Goal: Task Accomplishment & Management: Complete application form

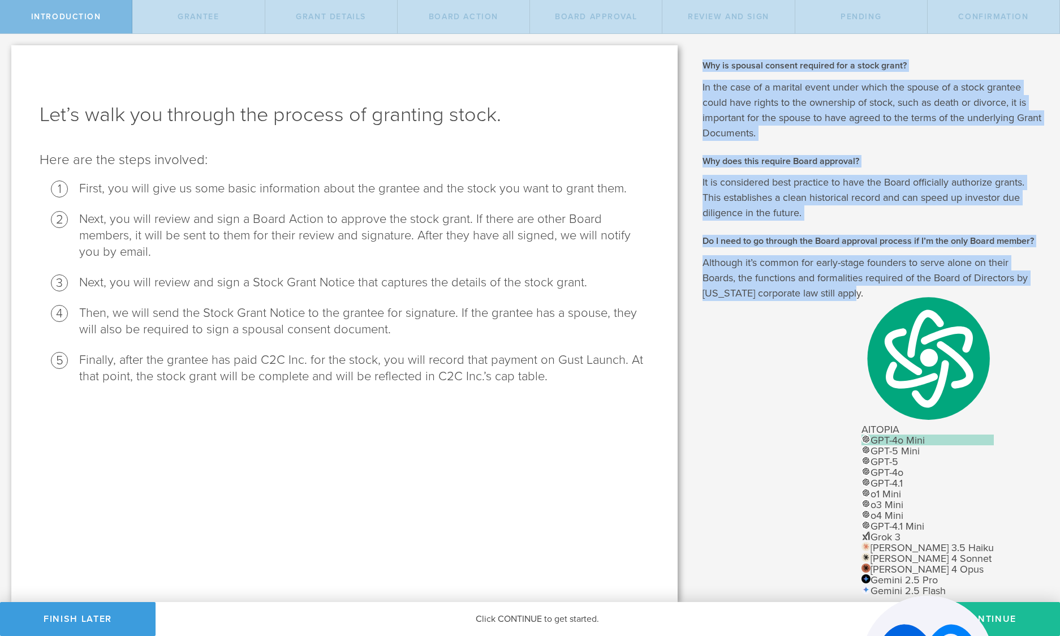
scroll to position [4824, 0]
click at [89, 615] on button "Finish Later" at bounding box center [78, 619] width 156 height 34
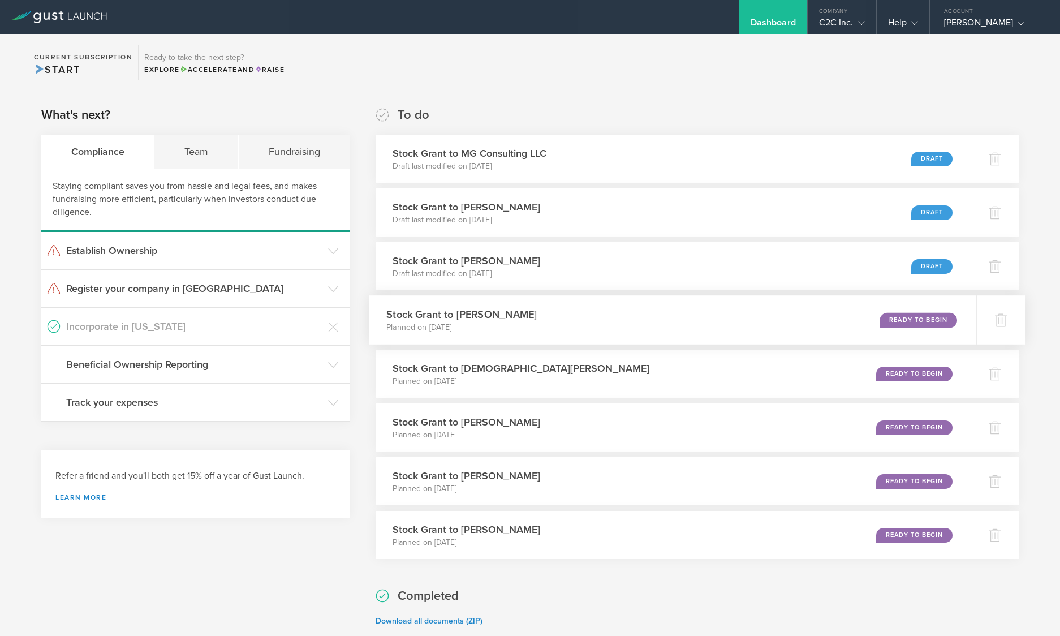
click at [908, 316] on div "Ready to Begin" at bounding box center [917, 319] width 77 height 15
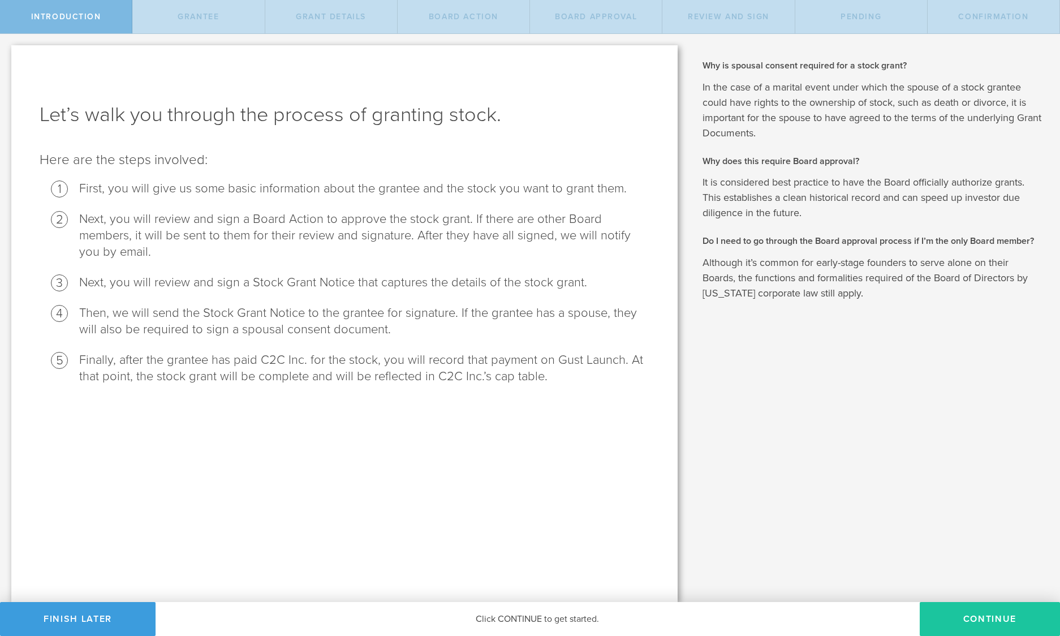
click at [970, 613] on button "Continue" at bounding box center [990, 619] width 140 height 34
radio input "true"
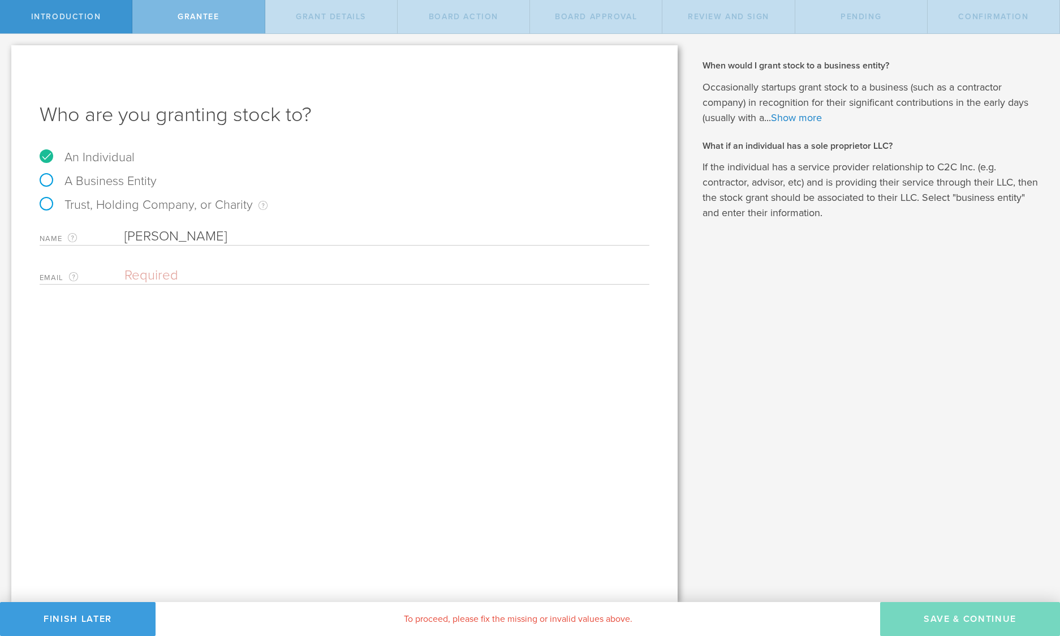
click at [145, 275] on input "email" at bounding box center [383, 275] width 519 height 17
paste input "mdpressley@rescueteam.com"
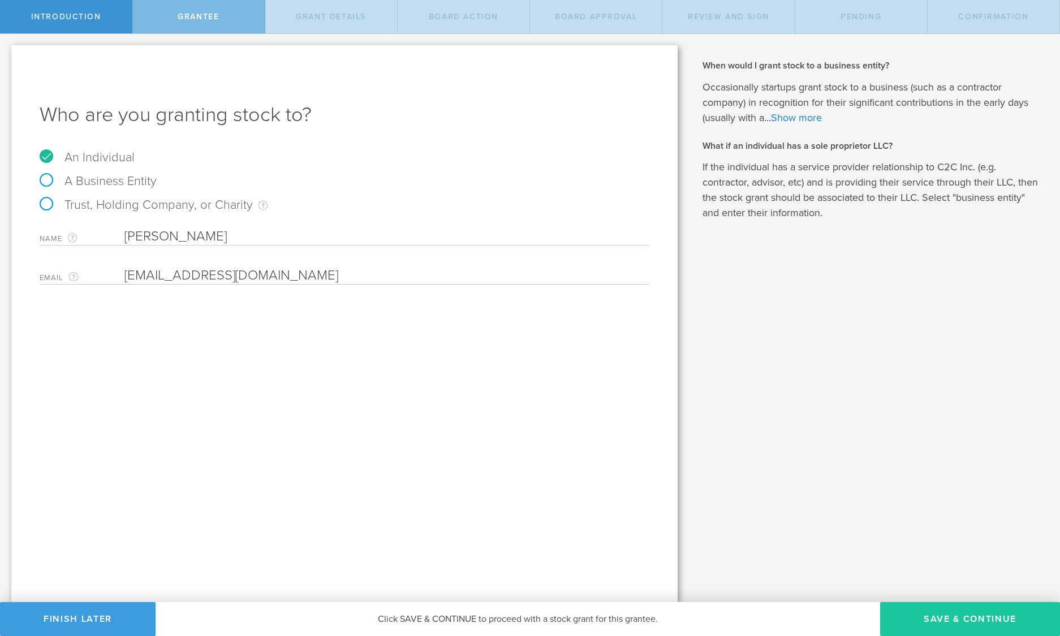
type input "mdpressley@rescueteam.com"
click at [953, 616] on button "Save & Continue" at bounding box center [970, 619] width 180 height 34
type input "100,000"
type input "48"
type input "12"
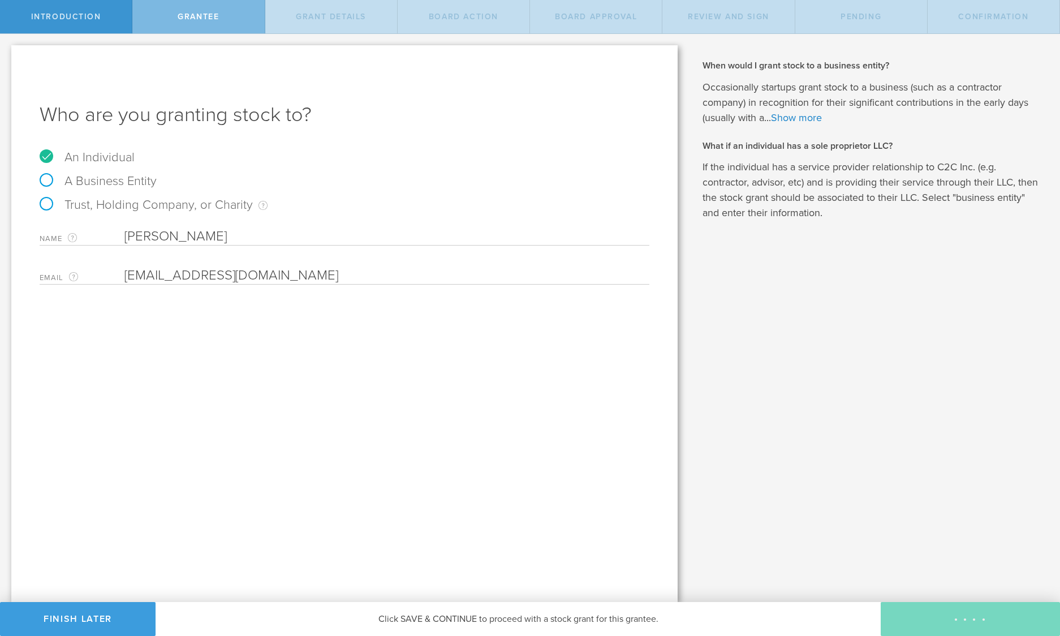
select select "none"
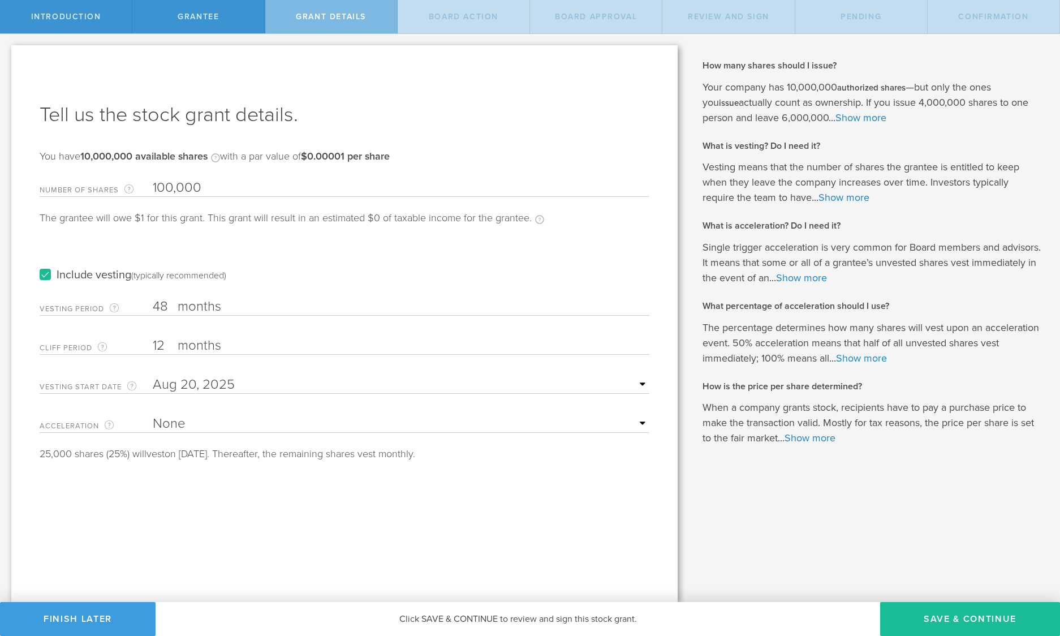
click at [45, 273] on label "Include vesting (typically recommended)" at bounding box center [133, 275] width 187 height 12
click at [0, 0] on input "Include vesting (typically recommended)" at bounding box center [0, 0] width 0 height 0
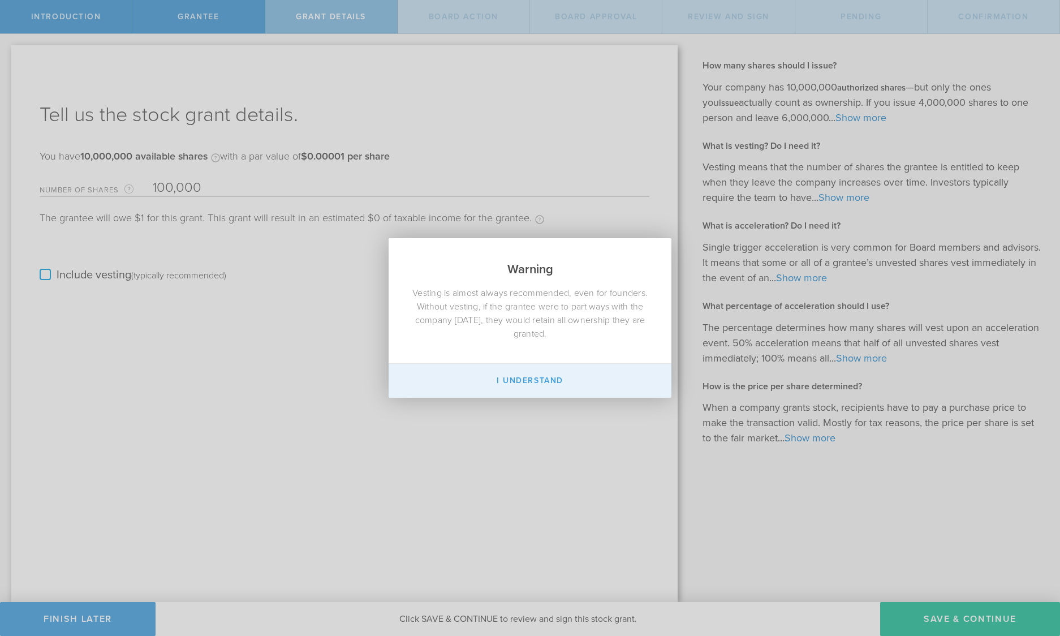
click at [543, 375] on button "I Understand" at bounding box center [530, 381] width 283 height 34
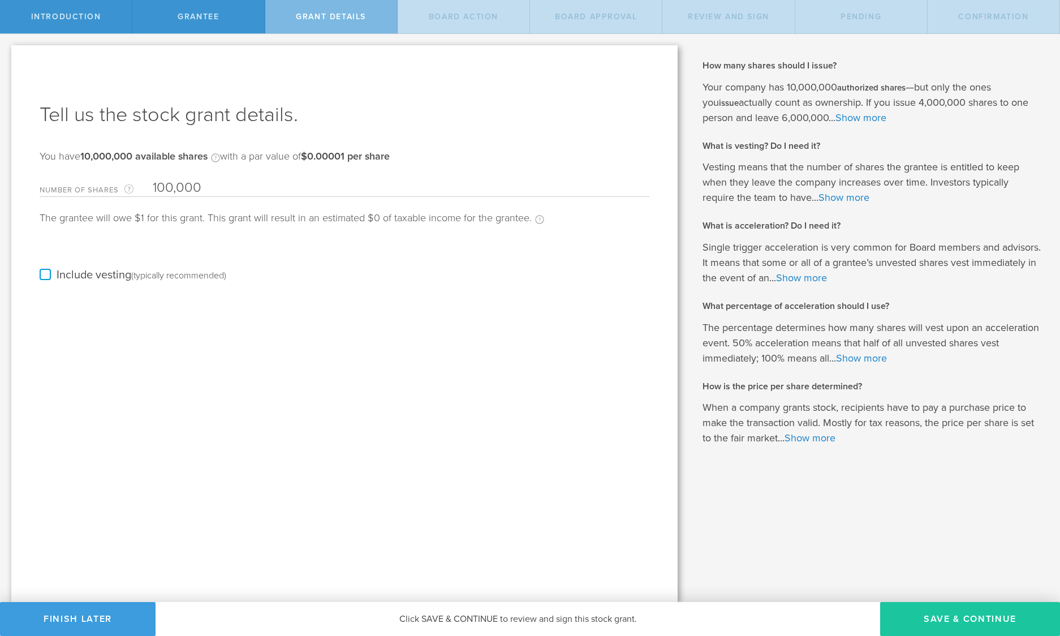
click at [956, 619] on button "Save & Continue" at bounding box center [970, 619] width 180 height 34
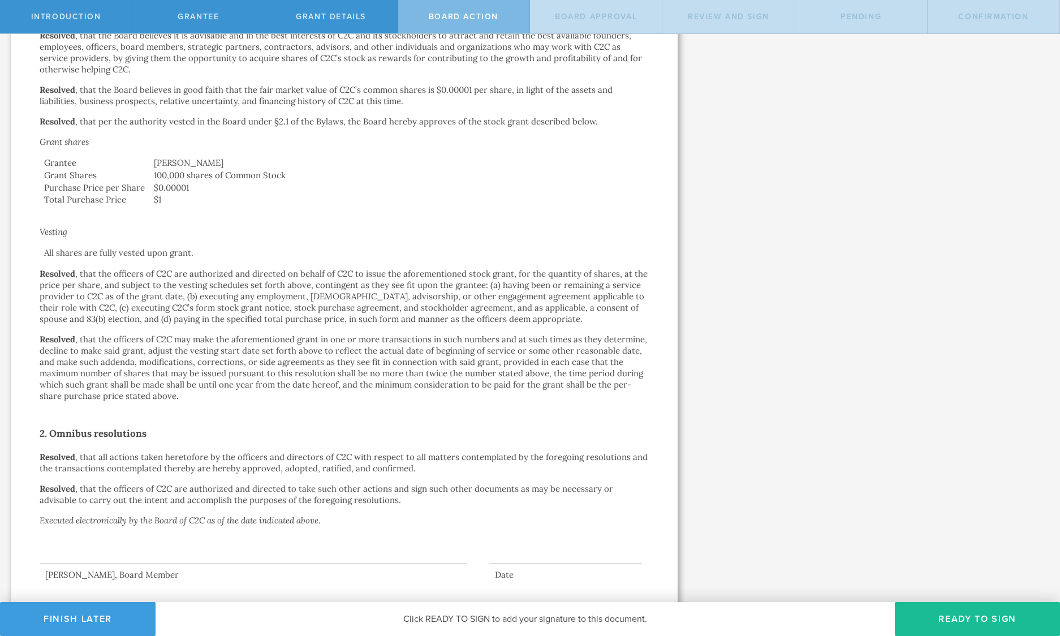
scroll to position [277, 0]
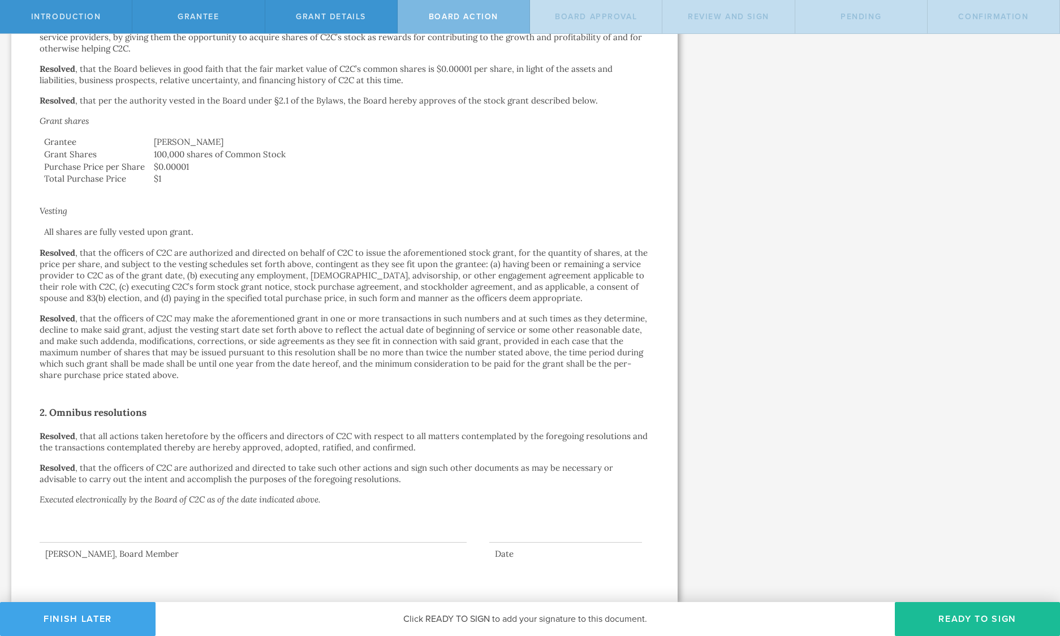
click at [92, 614] on button "Finish Later" at bounding box center [78, 619] width 156 height 34
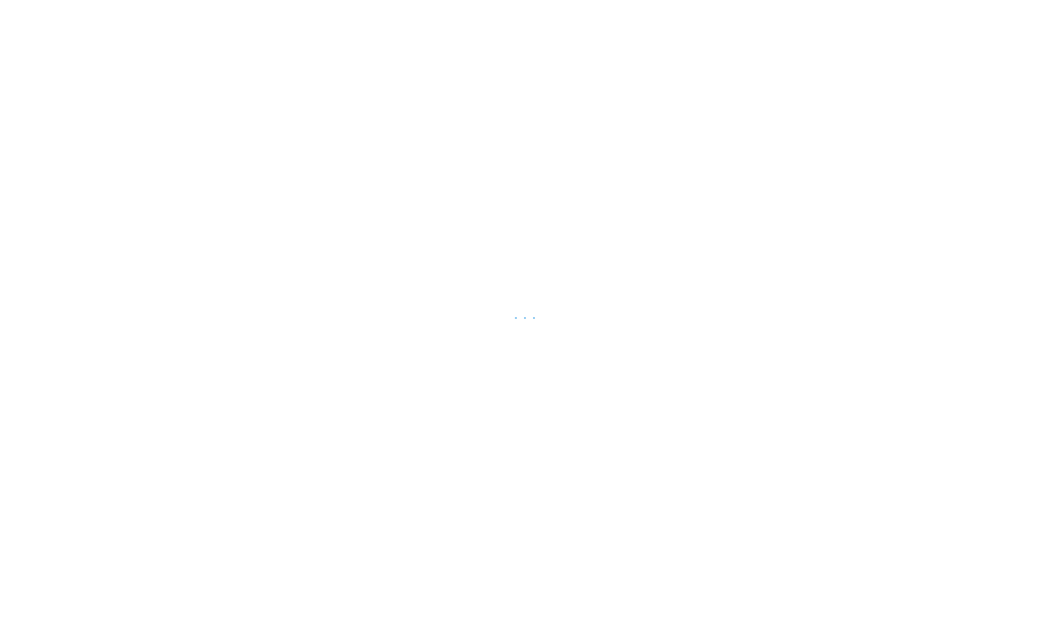
scroll to position [4824, 0]
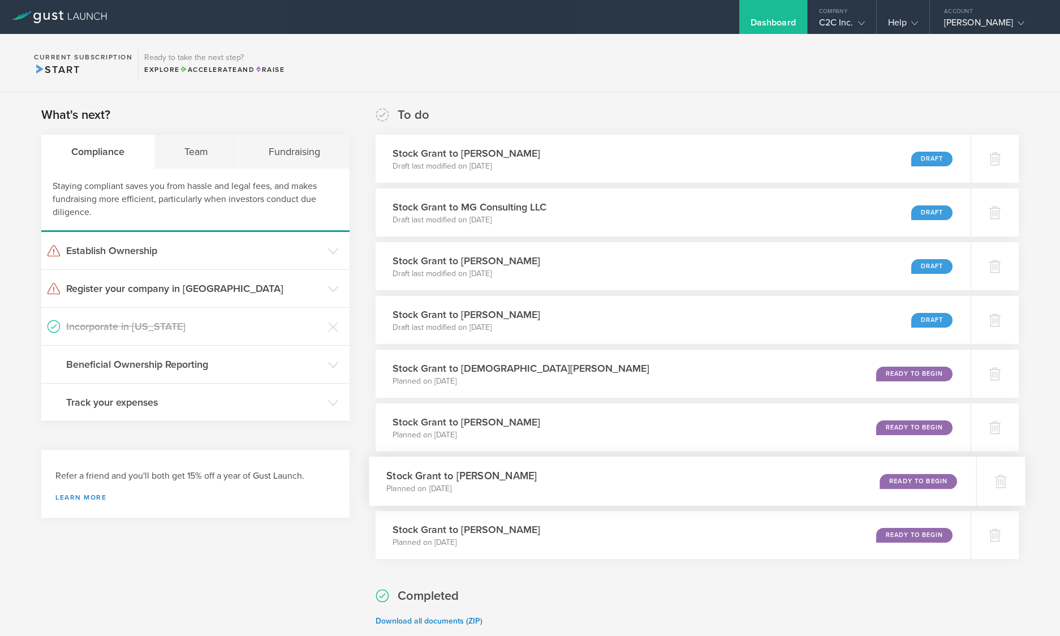
click at [574, 476] on div "Stock Grant to Addison Bergstrom Planned on Aug 18, 2025 Ready to Begin" at bounding box center [672, 480] width 607 height 49
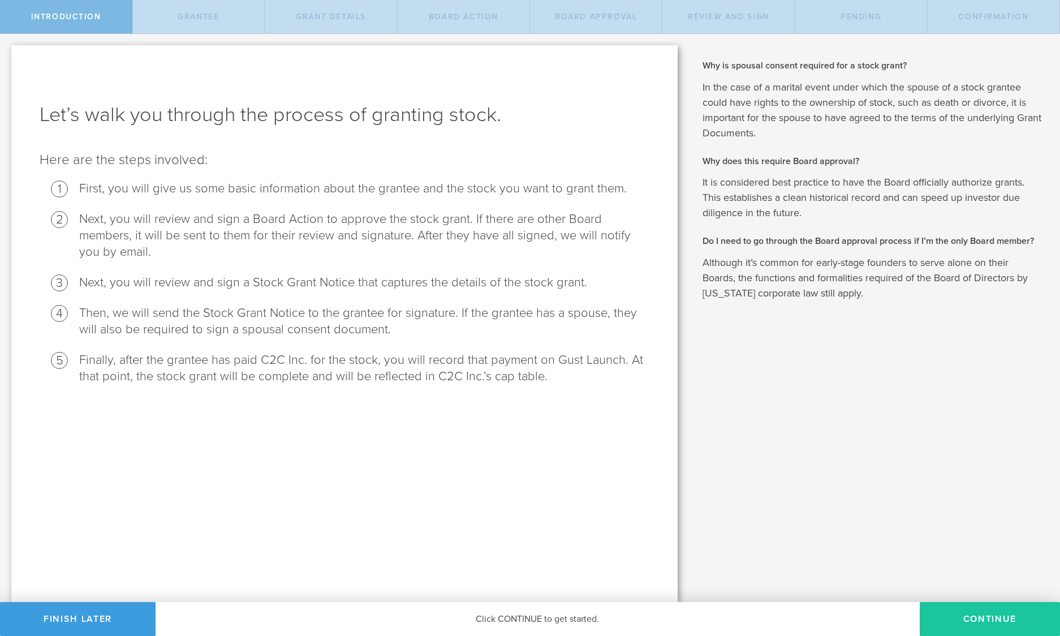
click at [977, 614] on button "Continue" at bounding box center [990, 619] width 140 height 34
radio input "true"
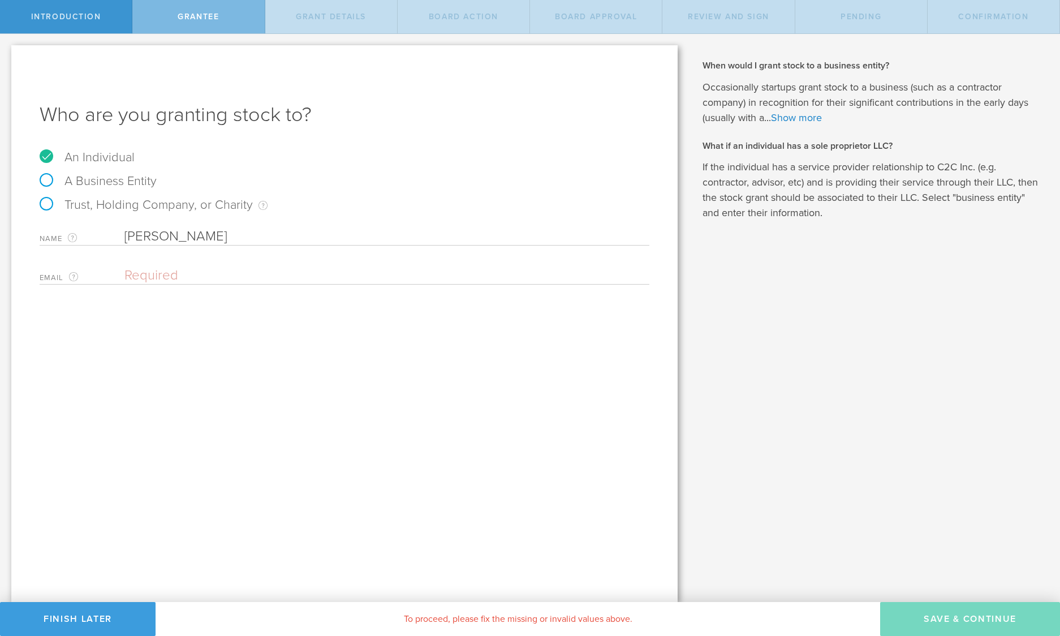
click at [151, 274] on input "email" at bounding box center [383, 275] width 519 height 17
paste input "Addison.bergstrom@gmail.com"
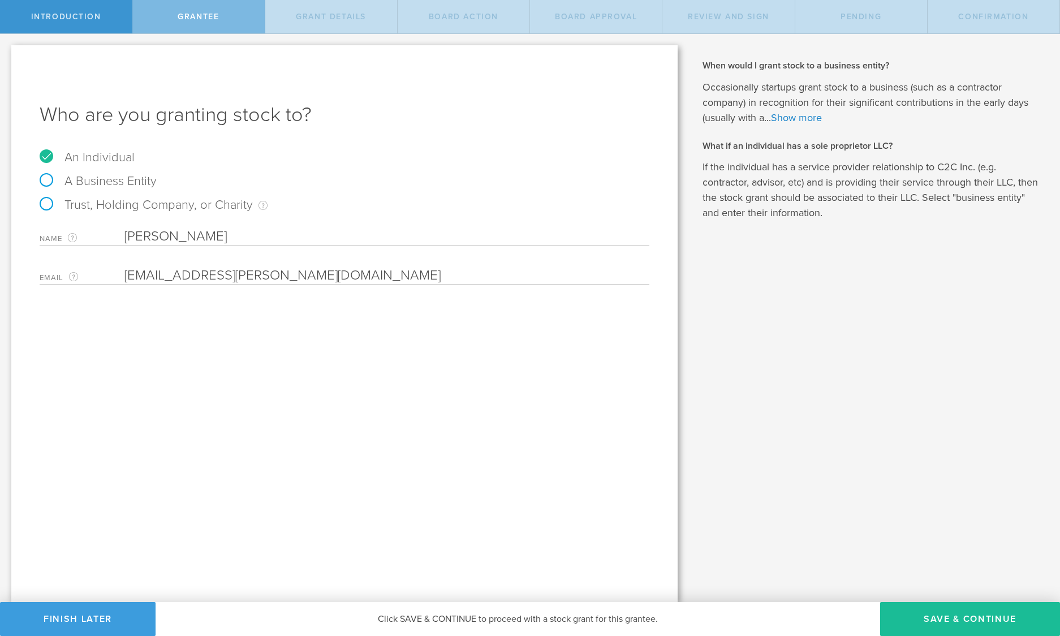
click at [132, 274] on input "Addison.bergstrom@gmail.com" at bounding box center [383, 275] width 519 height 17
type input "addison.bergstrom@gmail.com"
click at [317, 322] on div "Who are you granting stock to? An Individual A Business Entity Trust, Holding C…" at bounding box center [344, 323] width 666 height 557
click at [949, 615] on button "Save & Continue" at bounding box center [970, 619] width 180 height 34
type input "100,000"
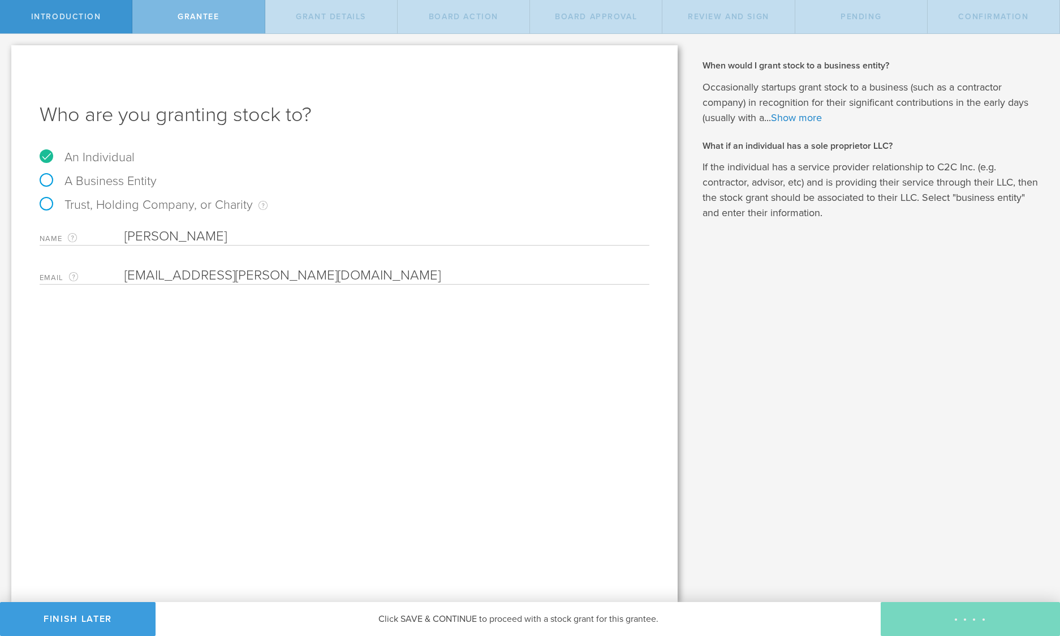
type input "48"
type input "12"
select select "none"
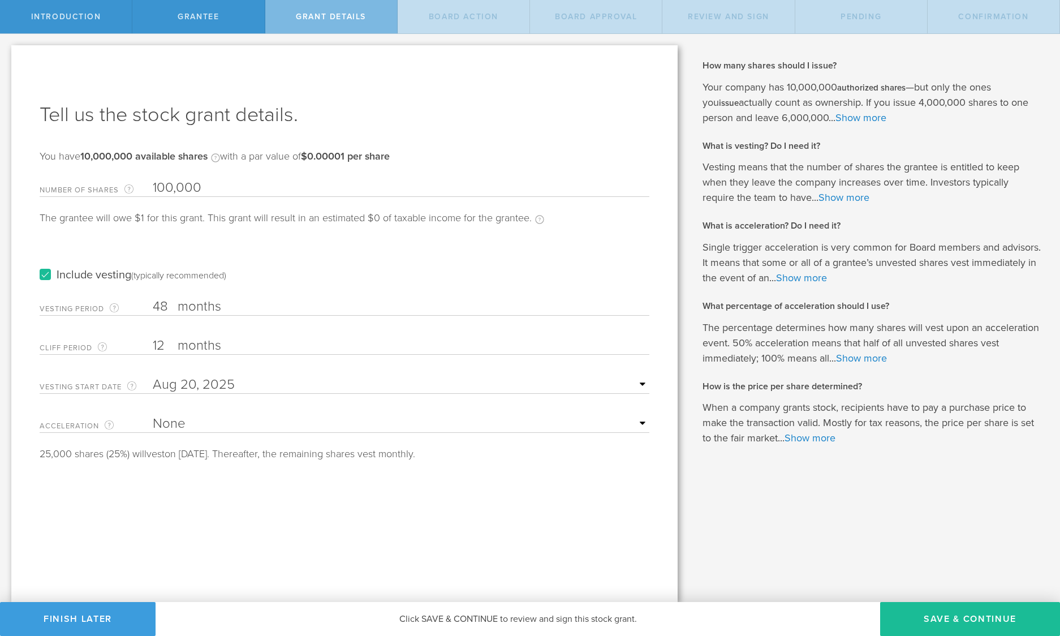
click at [43, 272] on label "Include vesting (typically recommended)" at bounding box center [133, 275] width 187 height 12
click at [0, 0] on input "Include vesting (typically recommended)" at bounding box center [0, 0] width 0 height 0
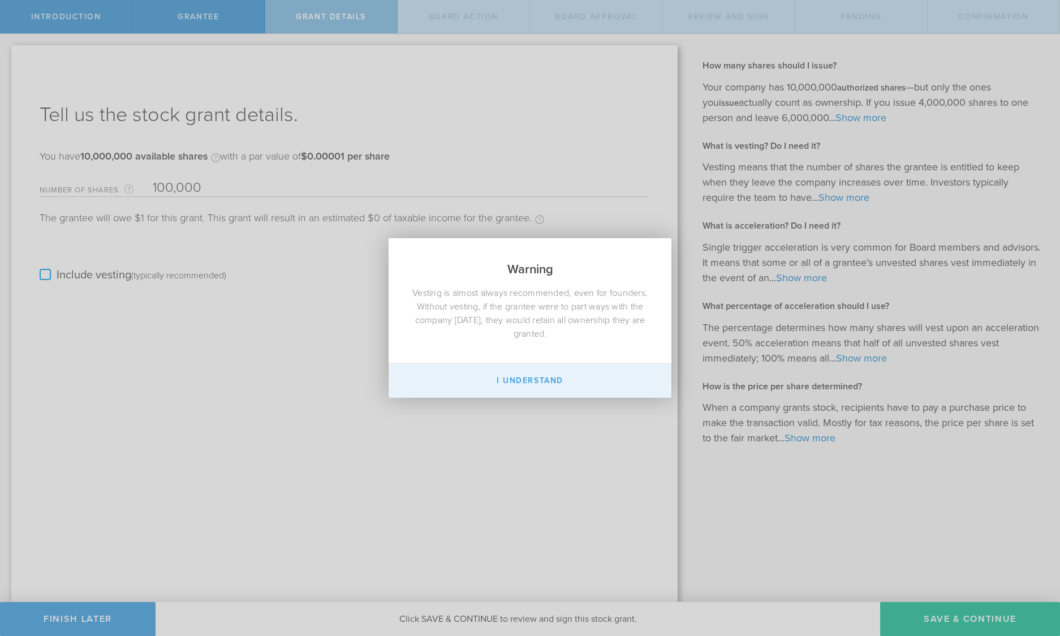
click at [531, 377] on button "I Understand" at bounding box center [530, 381] width 283 height 34
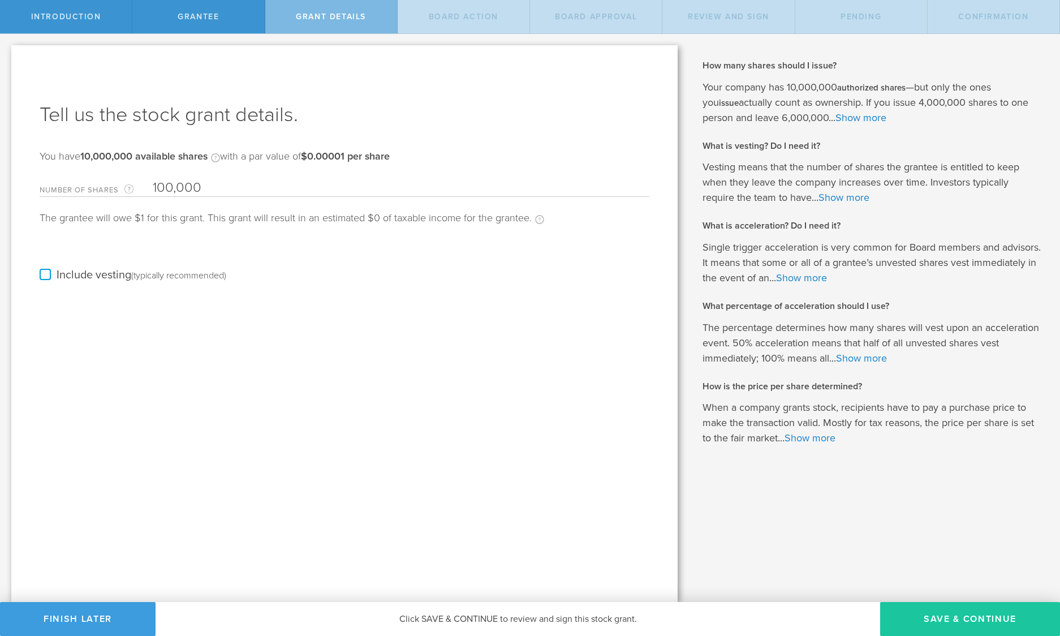
click at [972, 612] on button "Save & Continue" at bounding box center [970, 619] width 180 height 34
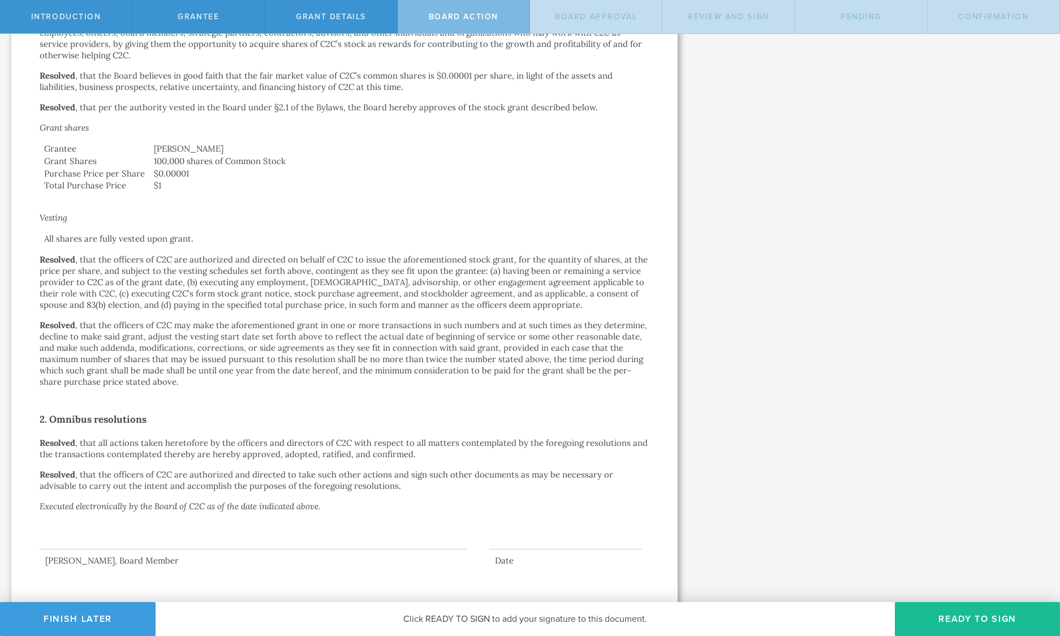
scroll to position [277, 0]
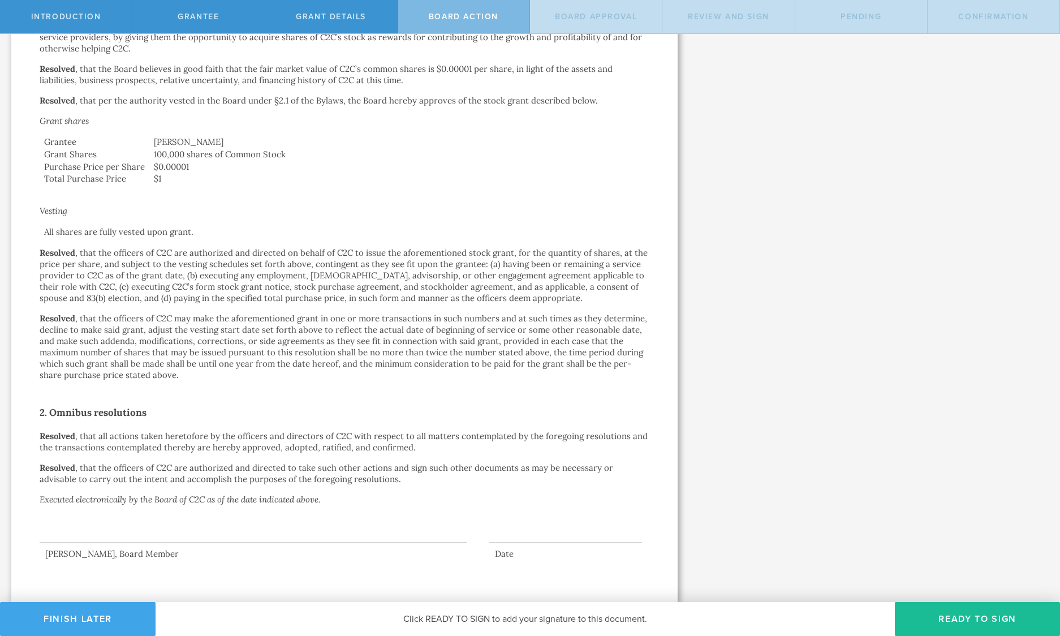
click at [111, 611] on button "Finish Later" at bounding box center [78, 619] width 156 height 34
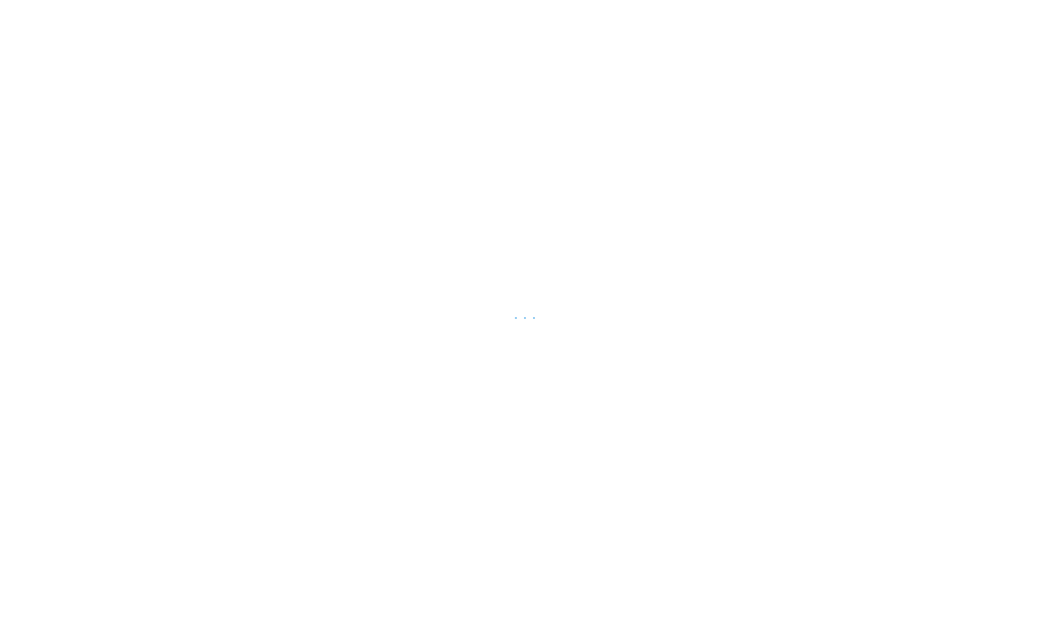
scroll to position [4824, 0]
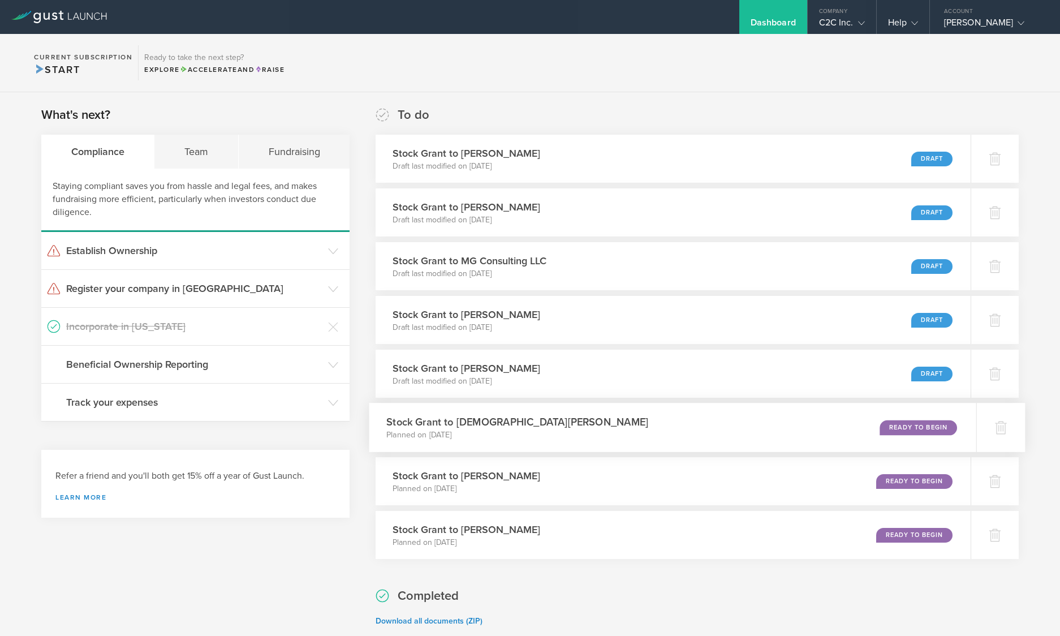
click at [626, 424] on div "Stock Grant to [DEMOGRAPHIC_DATA][PERSON_NAME] Planned on [DATE] Ready to Begin" at bounding box center [672, 427] width 607 height 49
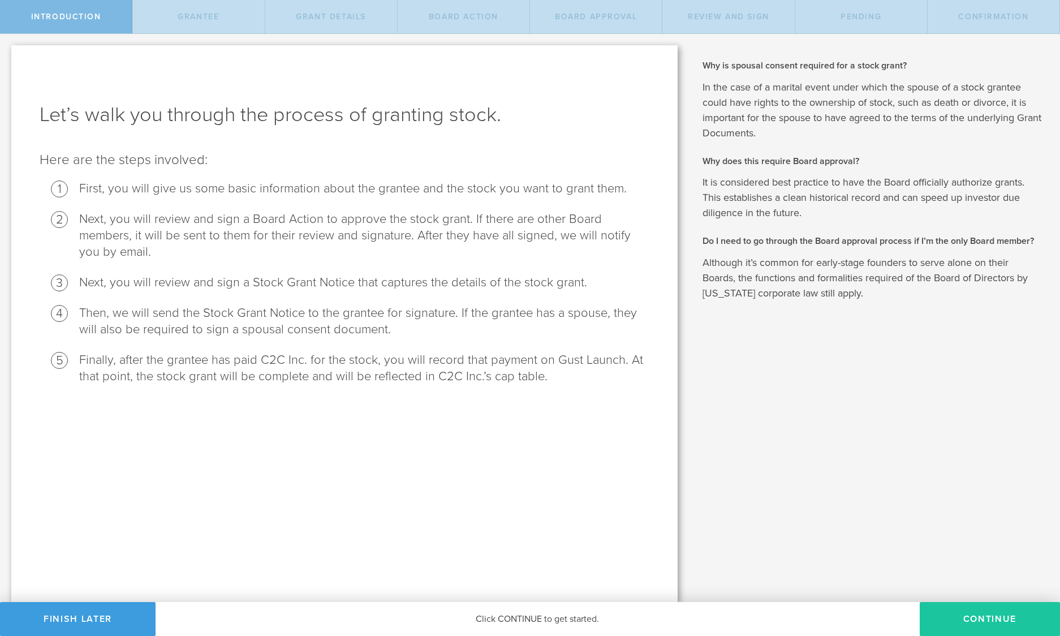
click at [990, 612] on button "Continue" at bounding box center [990, 619] width 140 height 34
radio input "true"
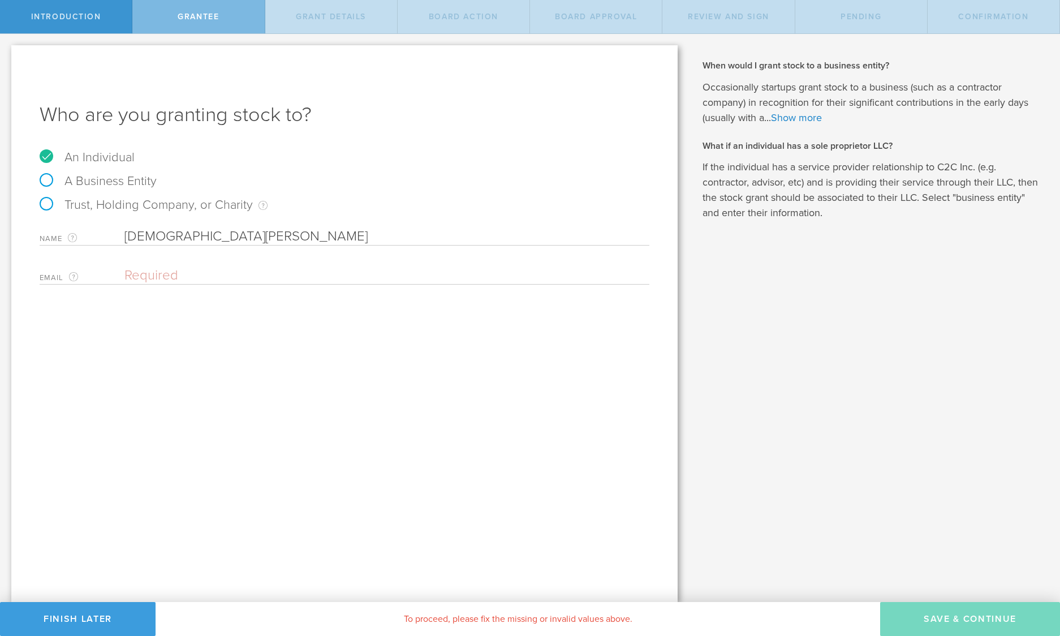
click at [161, 277] on input "email" at bounding box center [383, 275] width 519 height 17
paste input "gilbert.christian.d@gmail.com"
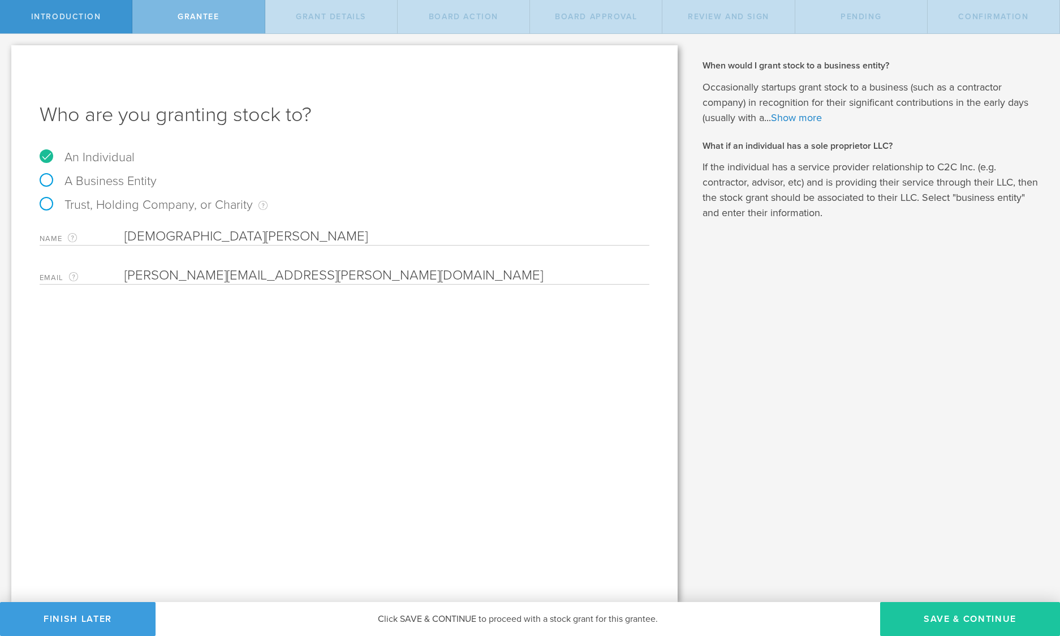
type input "gilbert.christian.d@gmail.com"
click at [963, 612] on button "Save & Continue" at bounding box center [970, 619] width 180 height 34
type input "100,000"
type input "48"
type input "12"
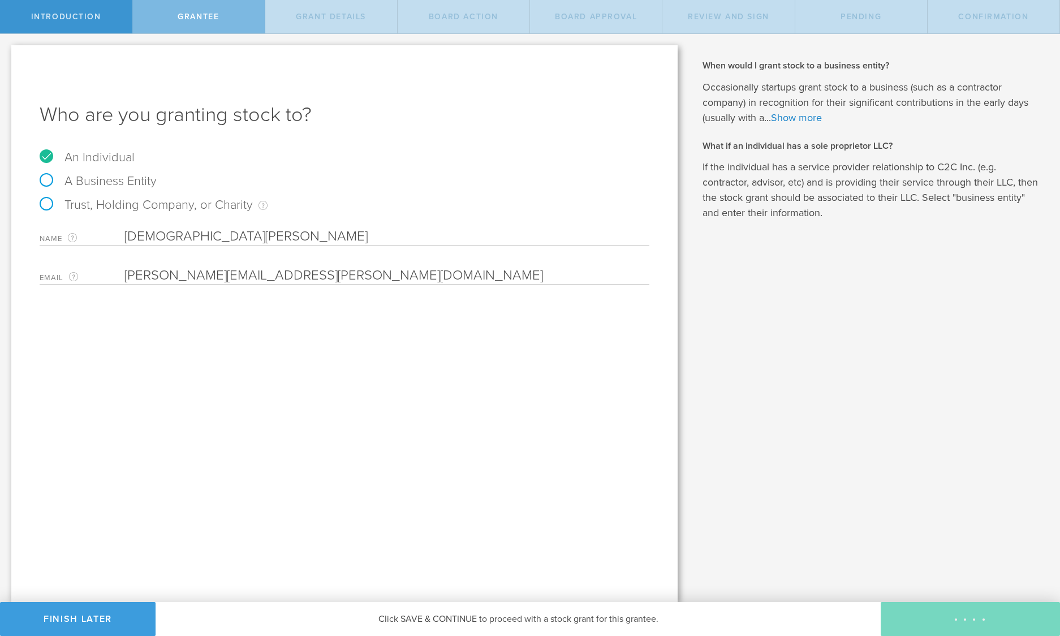
select select "none"
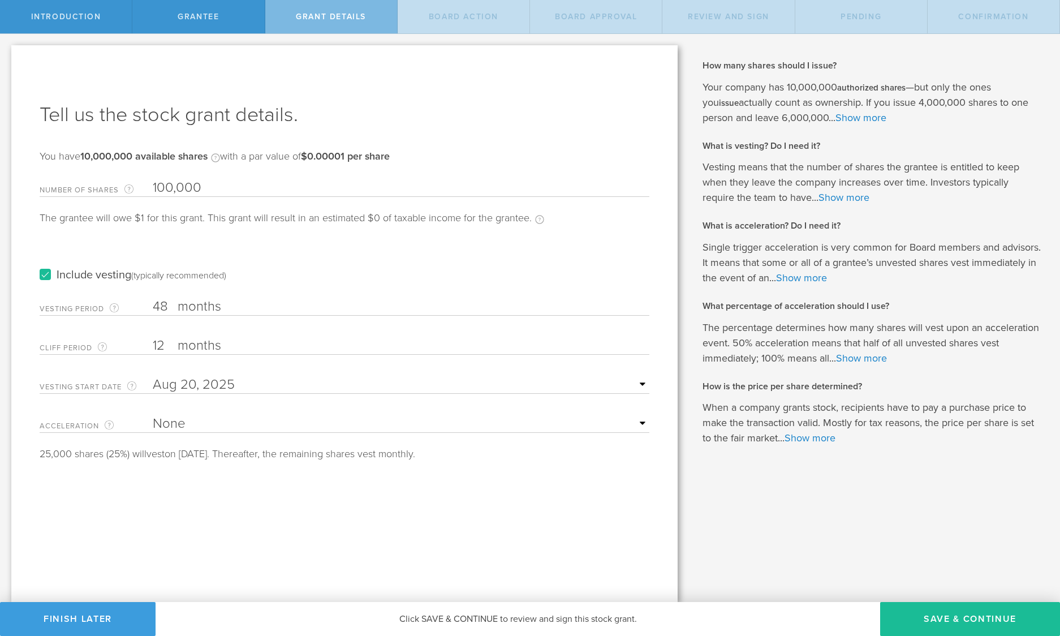
click at [45, 271] on label "Include vesting (typically recommended)" at bounding box center [133, 275] width 187 height 12
click at [0, 0] on input "Include vesting (typically recommended)" at bounding box center [0, 0] width 0 height 0
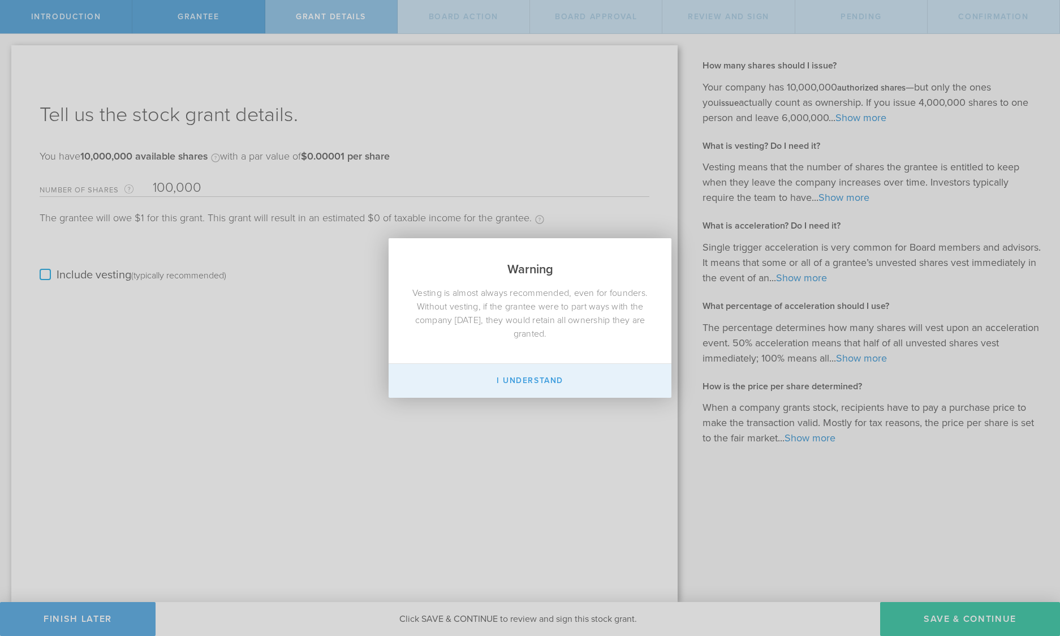
click at [545, 377] on button "I Understand" at bounding box center [530, 381] width 283 height 34
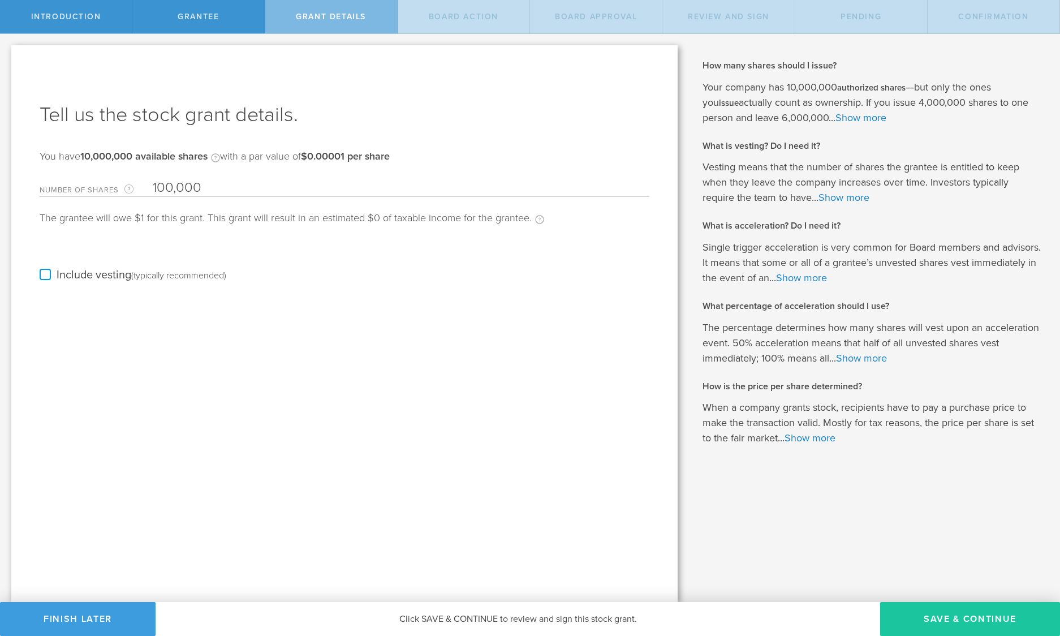
click at [962, 615] on button "Save & Continue" at bounding box center [970, 619] width 180 height 34
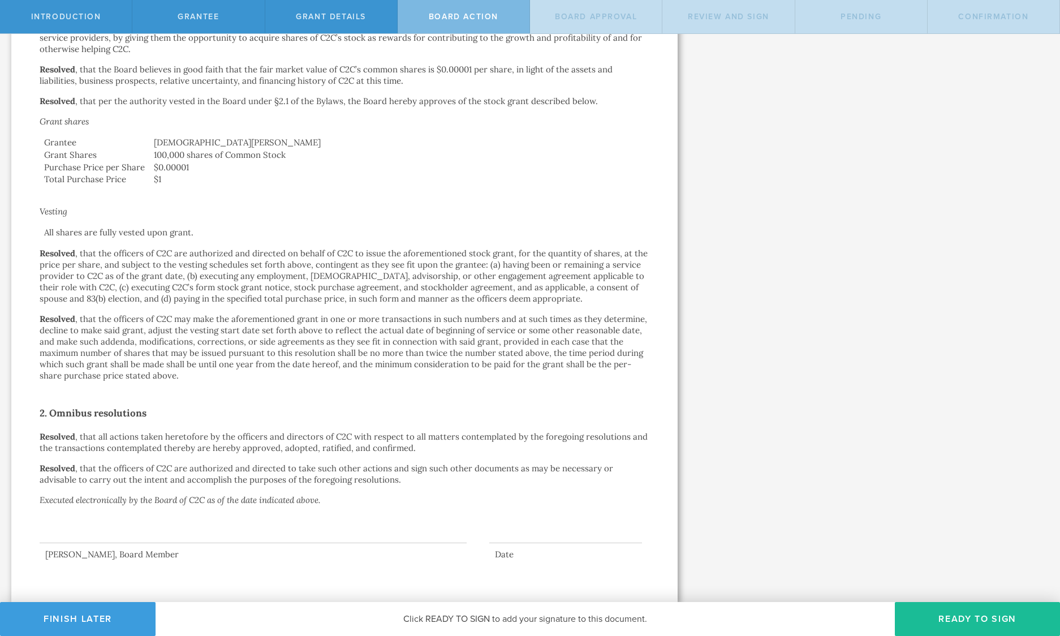
scroll to position [277, 0]
click at [126, 615] on button "Finish Later" at bounding box center [78, 619] width 156 height 34
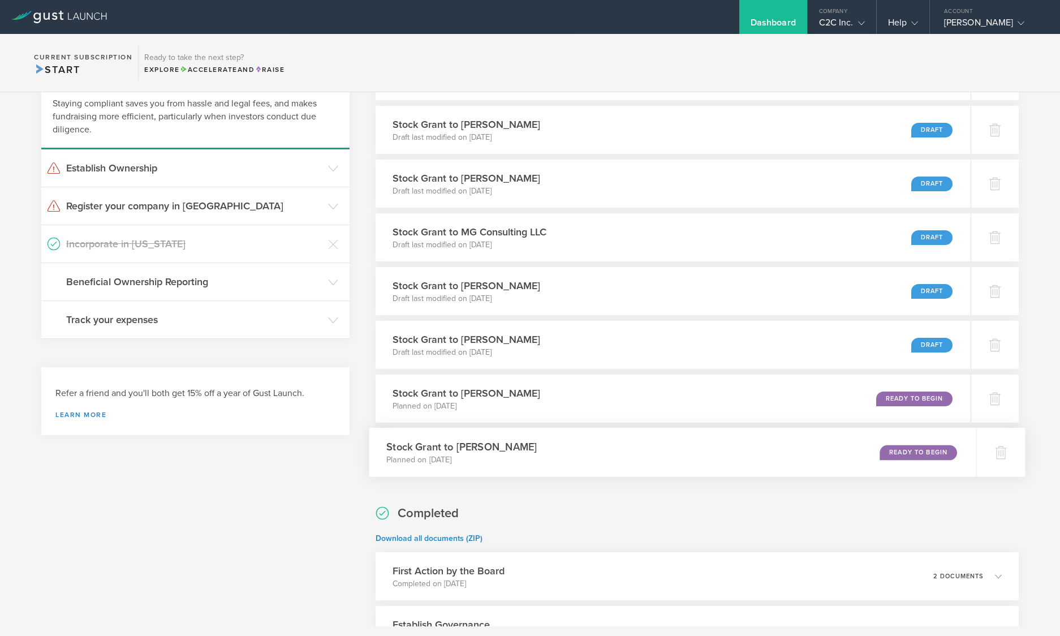
scroll to position [113, 0]
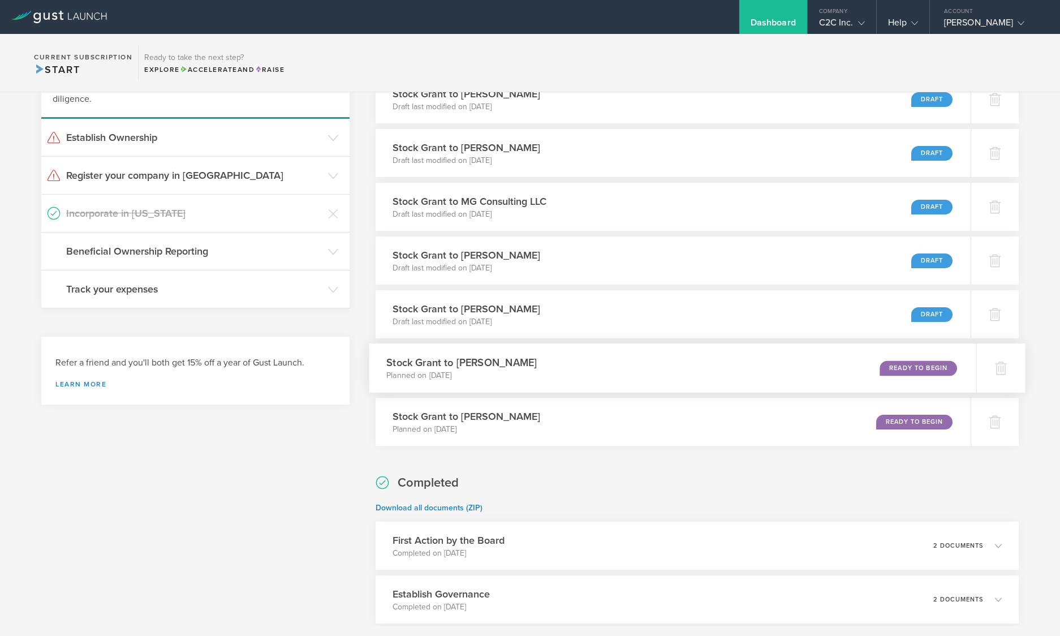
click at [656, 364] on div "Stock Grant to Danielle Gilbert Planned on Aug 18, 2025 Ready to Begin" at bounding box center [672, 367] width 607 height 49
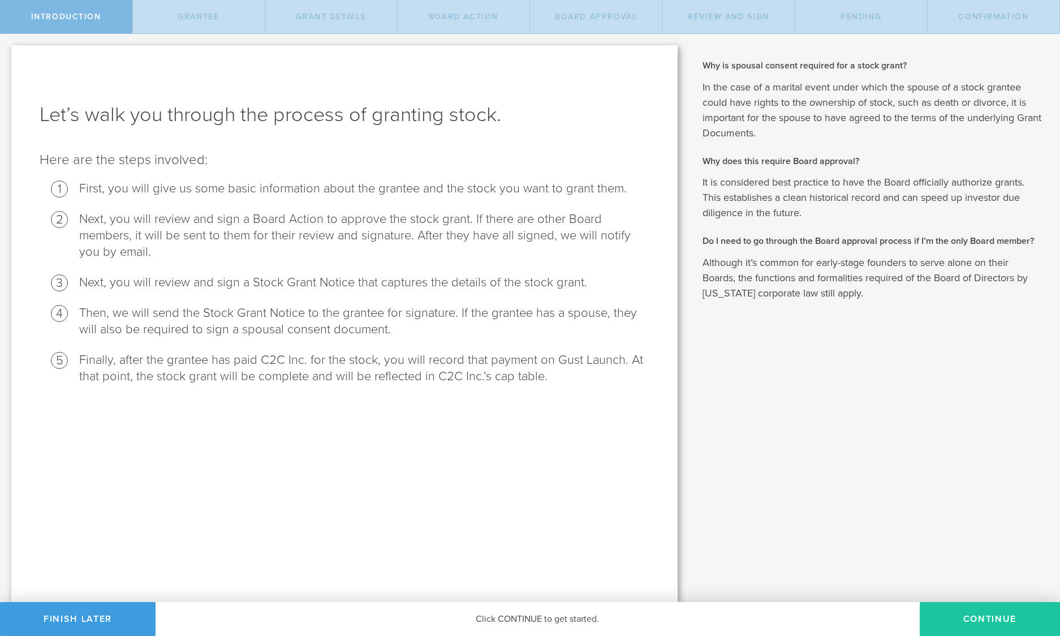
click at [987, 620] on button "Continue" at bounding box center [990, 619] width 140 height 34
radio input "true"
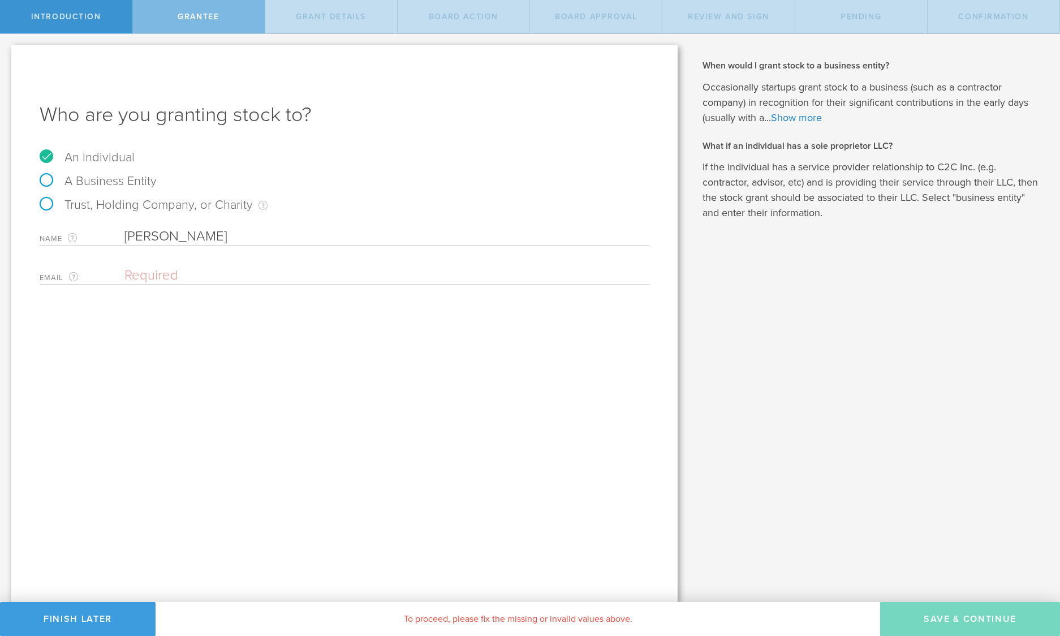
click at [150, 275] on input "email" at bounding box center [383, 275] width 519 height 17
paste input "gilbert.danielle.n@gmail.com"
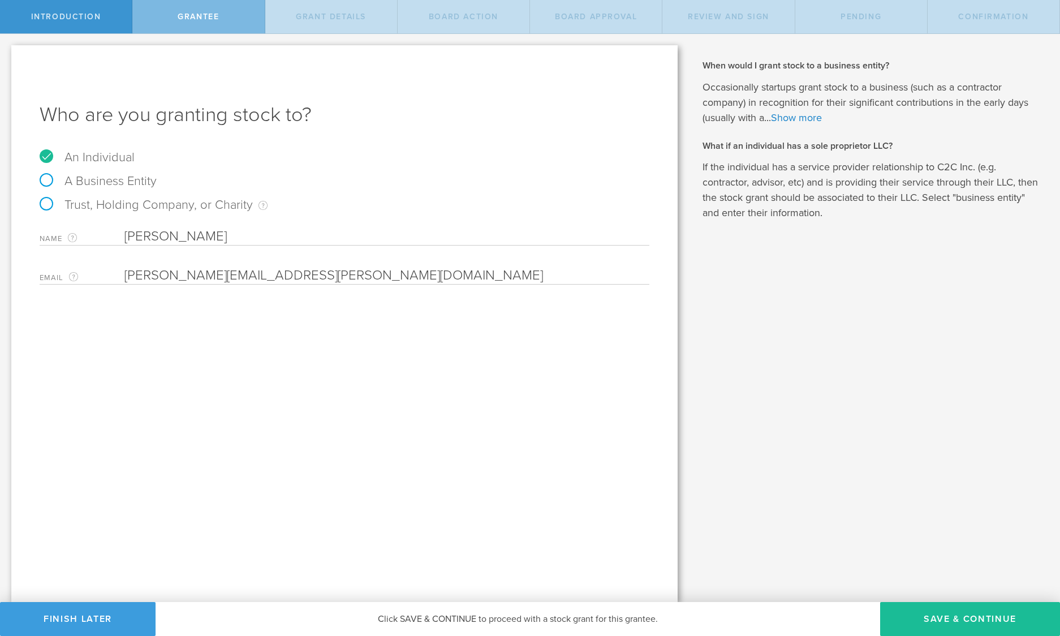
type input "gilbert.danielle.n@gmail.com"
click at [262, 381] on div "Who are you granting stock to? An Individual A Business Entity Trust, Holding C…" at bounding box center [344, 323] width 666 height 557
click at [955, 618] on button "Save & Continue" at bounding box center [970, 619] width 180 height 34
type input "100,000"
type input "48"
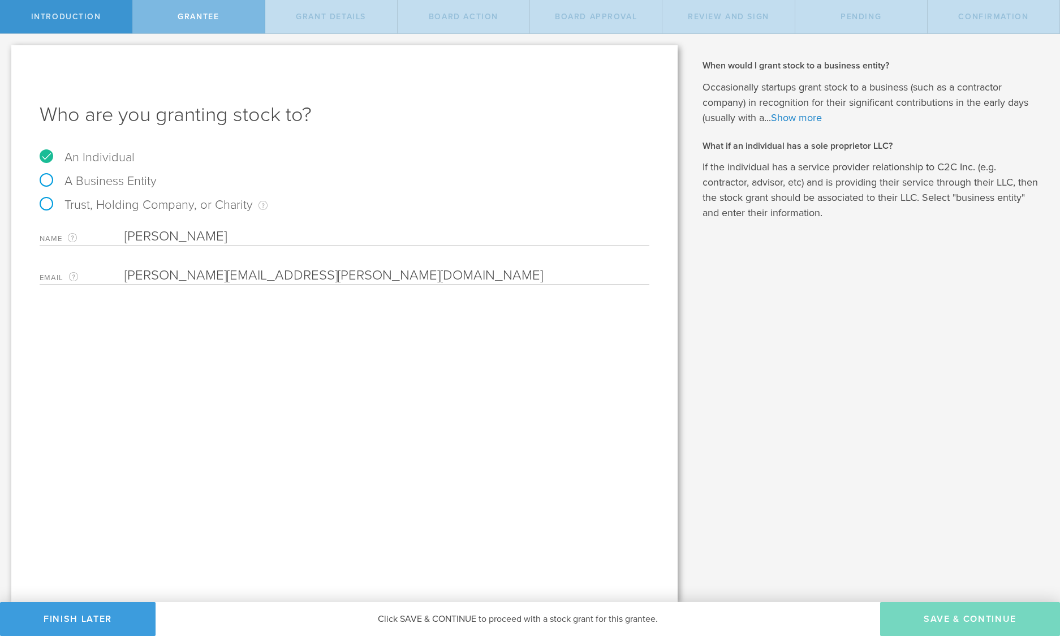
type input "12"
select select "none"
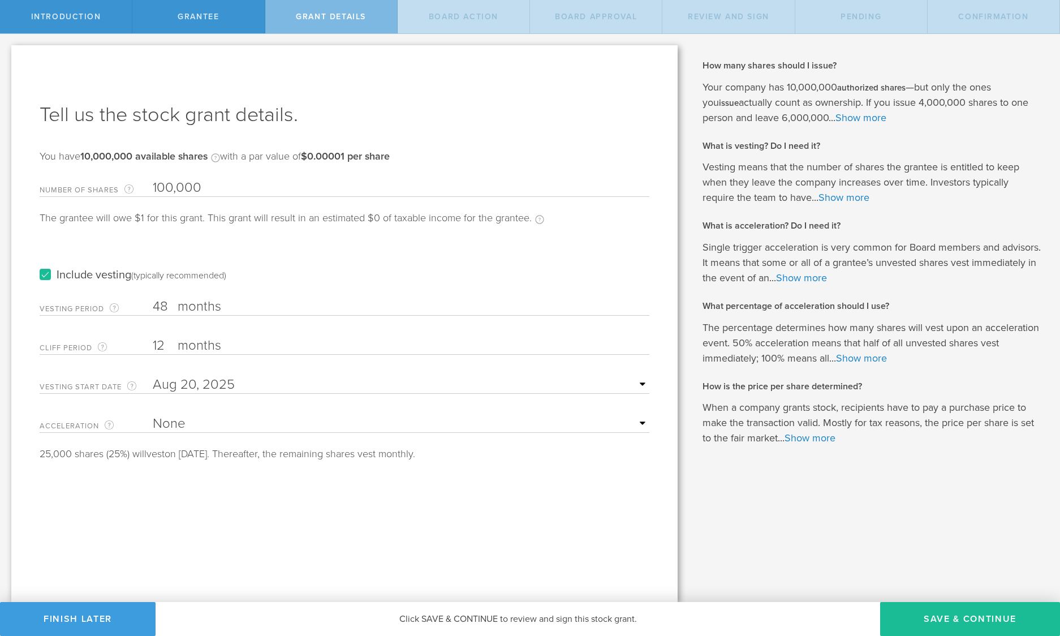
click at [48, 272] on label "Include vesting (typically recommended)" at bounding box center [133, 275] width 187 height 12
click at [0, 0] on input "Include vesting (typically recommended)" at bounding box center [0, 0] width 0 height 0
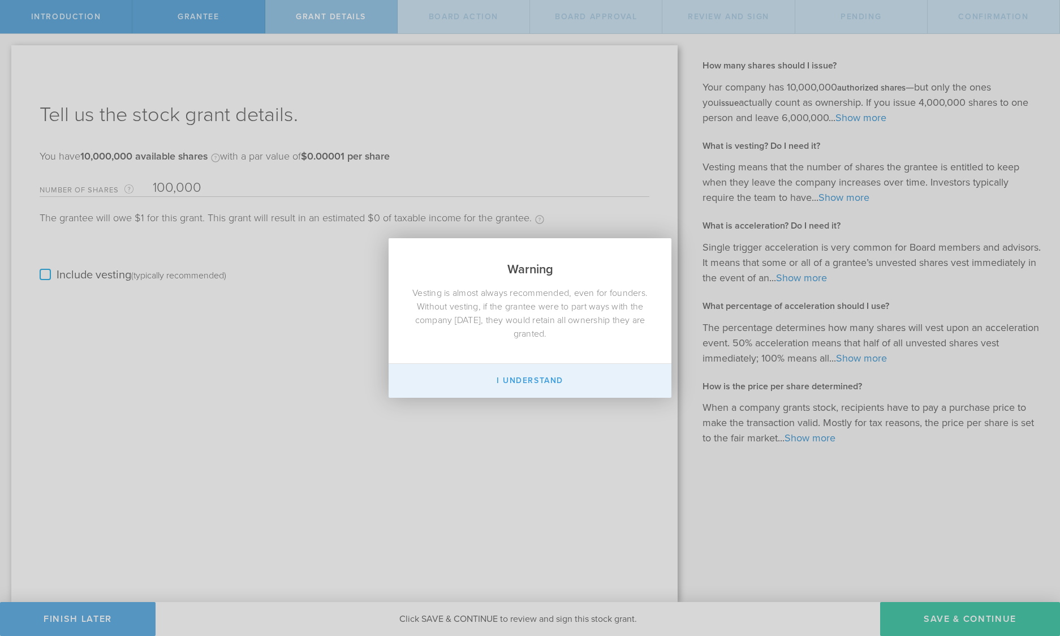
click at [519, 371] on button "I Understand" at bounding box center [530, 381] width 283 height 34
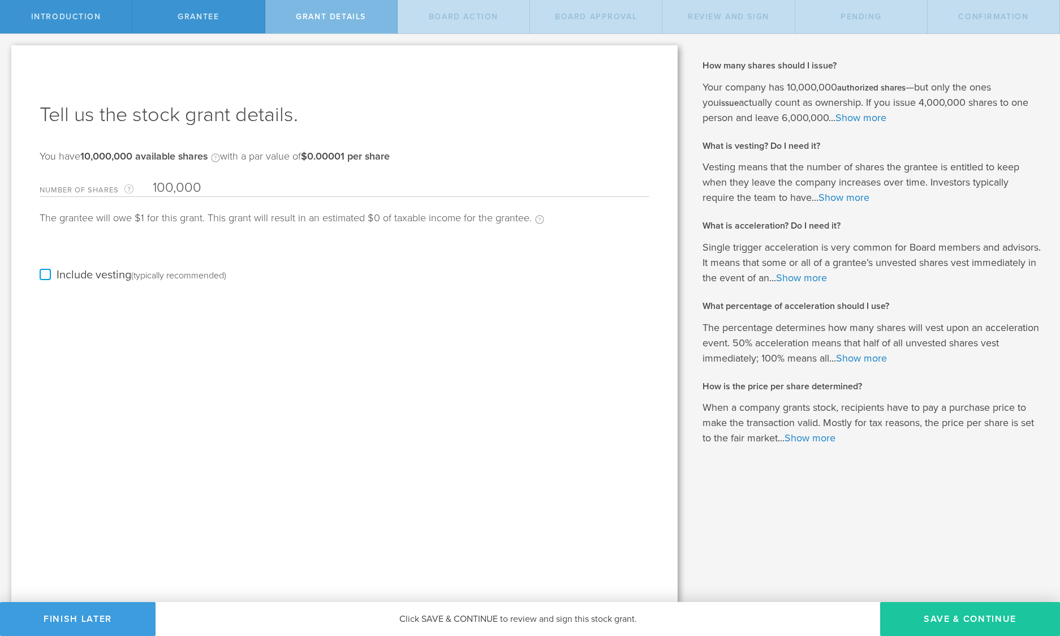
click at [970, 613] on button "Save & Continue" at bounding box center [970, 619] width 180 height 34
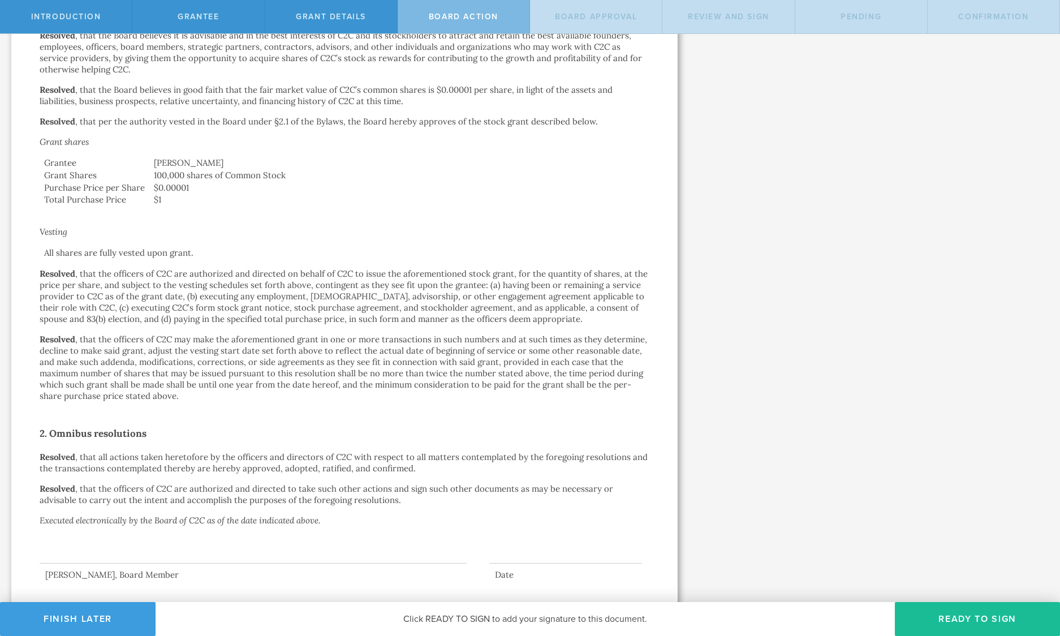
scroll to position [277, 0]
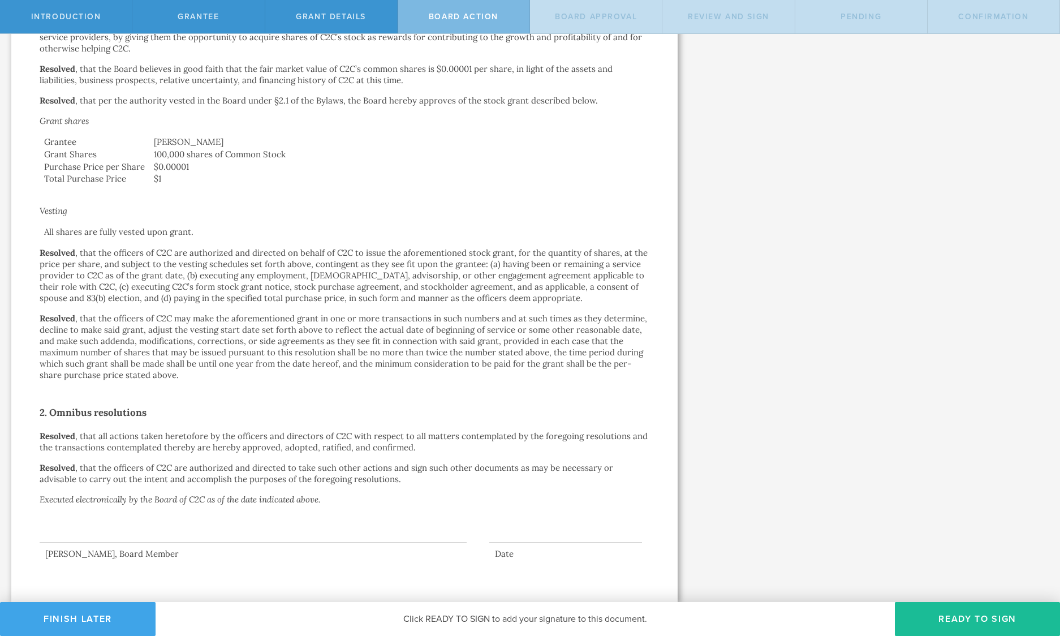
click at [83, 615] on button "Finish Later" at bounding box center [78, 619] width 156 height 34
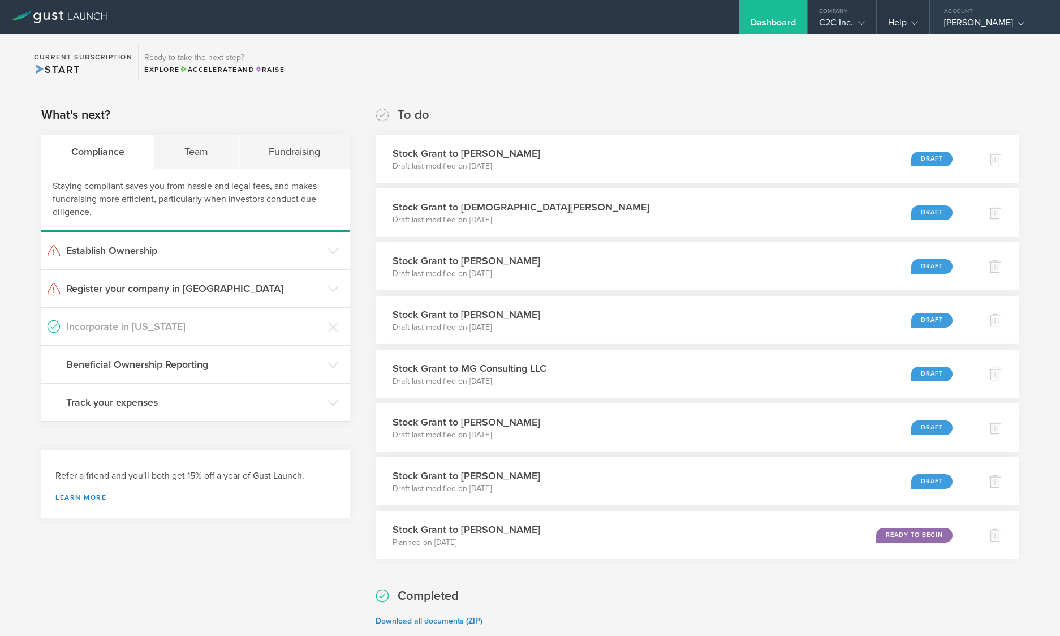
click at [1013, 19] on div "[PERSON_NAME]" at bounding box center [992, 25] width 96 height 17
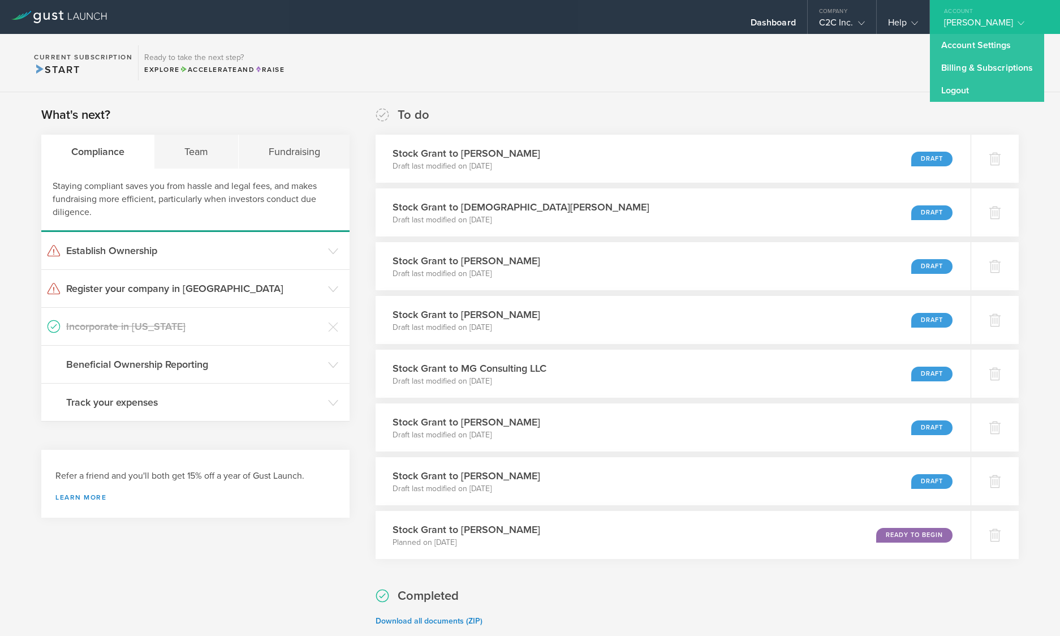
click at [1012, 16] on div "Account" at bounding box center [995, 8] width 130 height 17
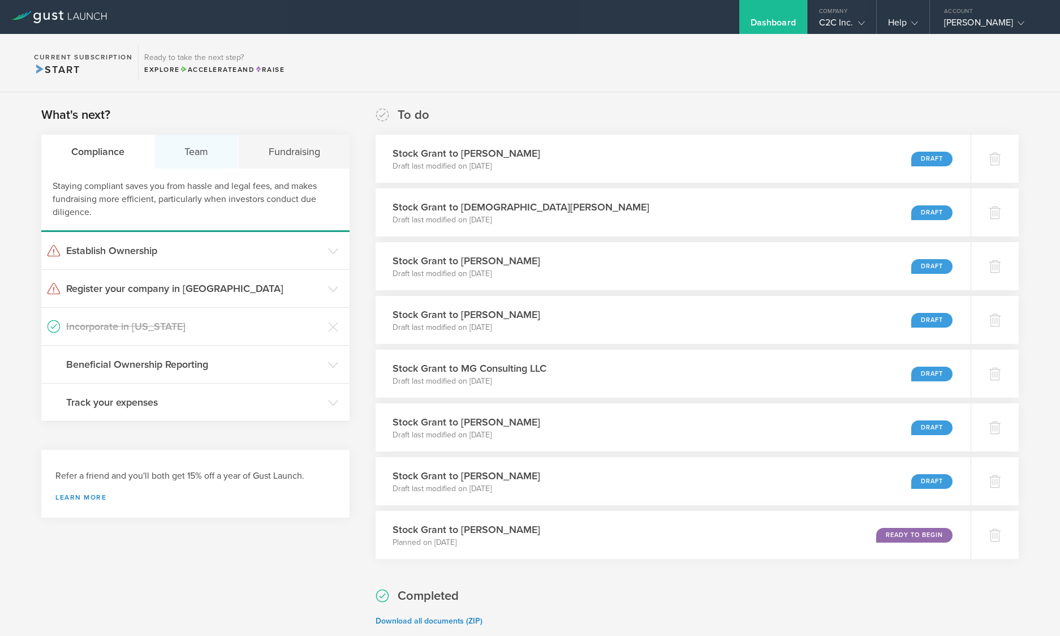
click at [193, 147] on div "Team" at bounding box center [196, 152] width 84 height 34
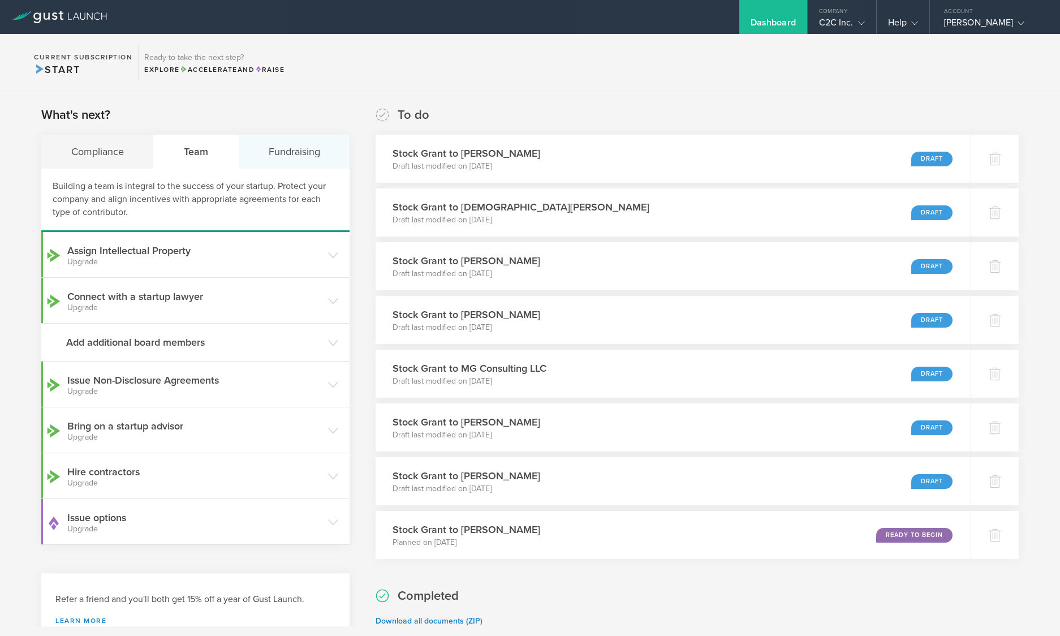
click at [299, 148] on div "Fundraising" at bounding box center [294, 152] width 111 height 34
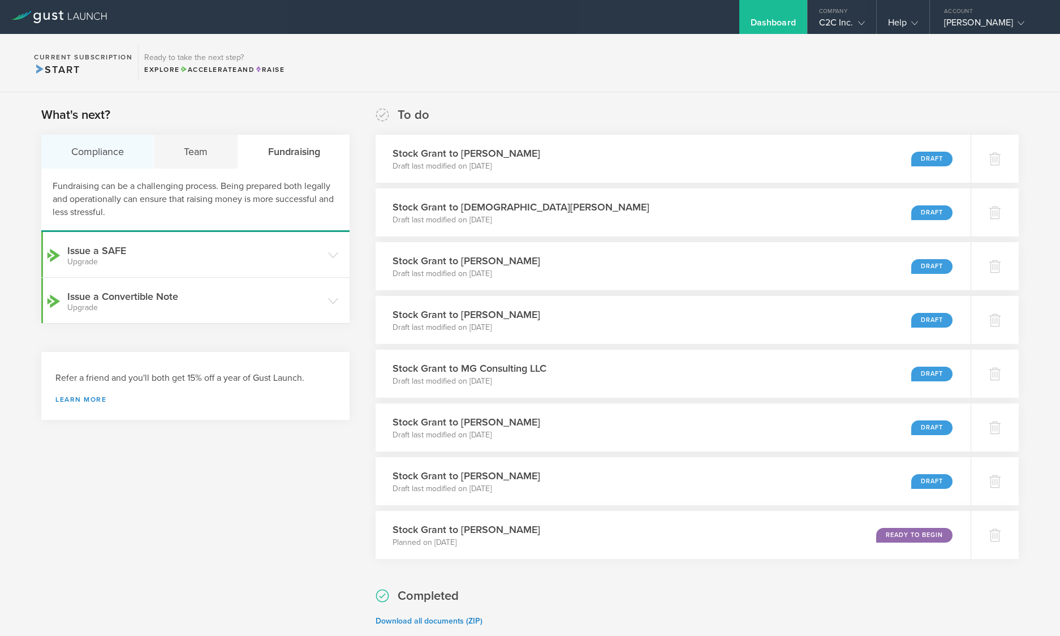
click at [83, 149] on div "Compliance" at bounding box center [97, 152] width 113 height 34
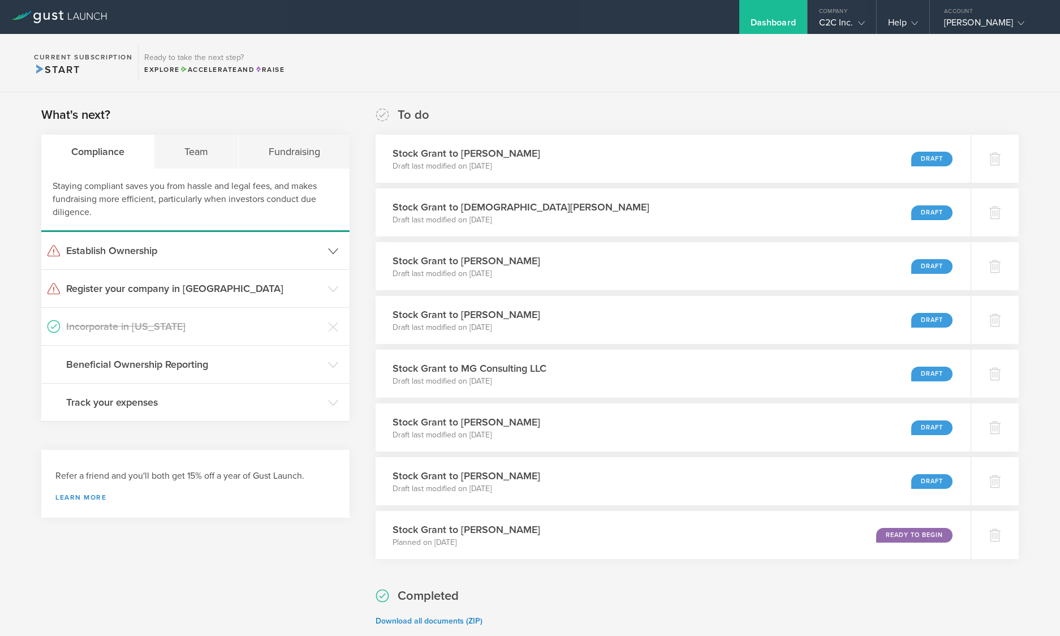
click at [139, 248] on h3 "Establish Ownership" at bounding box center [194, 250] width 256 height 15
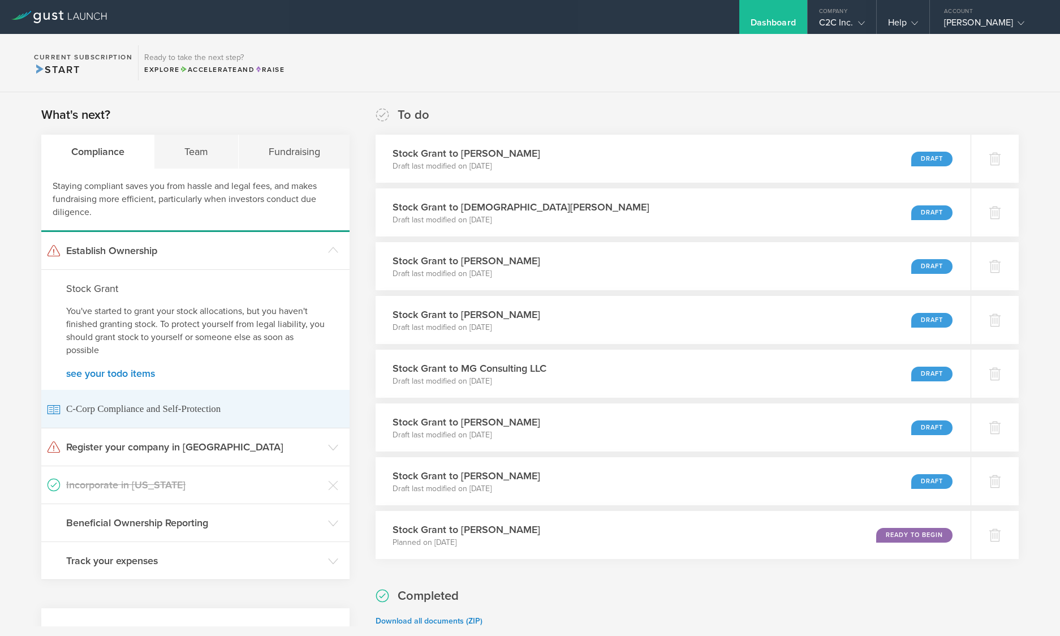
click at [126, 405] on span "C-Corp Compliance and Self-Protection" at bounding box center [195, 409] width 297 height 38
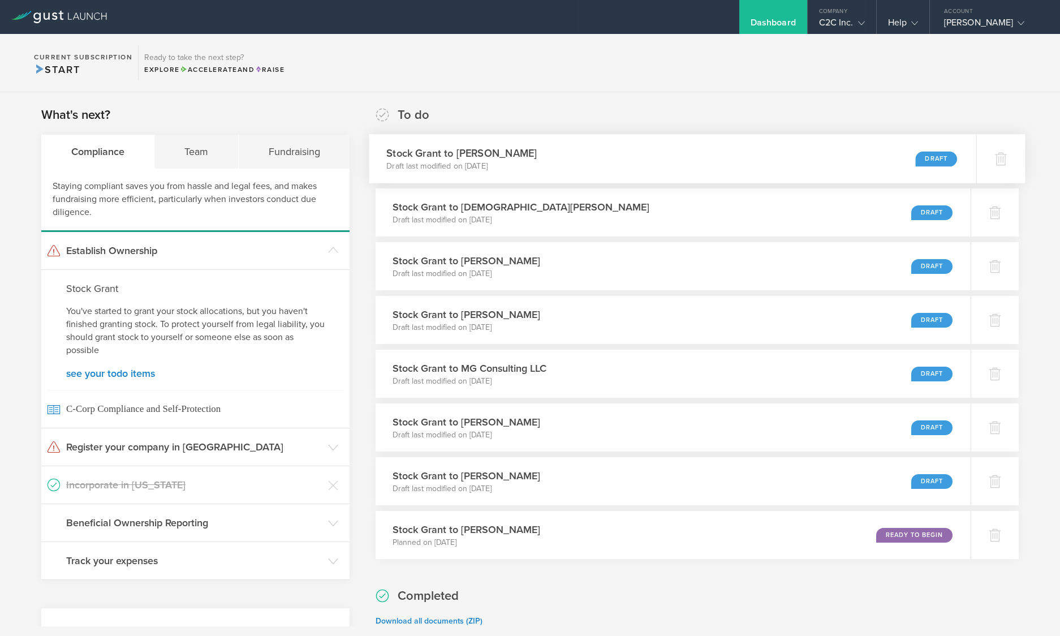
click at [788, 153] on div "Stock Grant to Danielle Gilbert Draft last modified on Aug 20, 2025 Draft" at bounding box center [672, 158] width 607 height 49
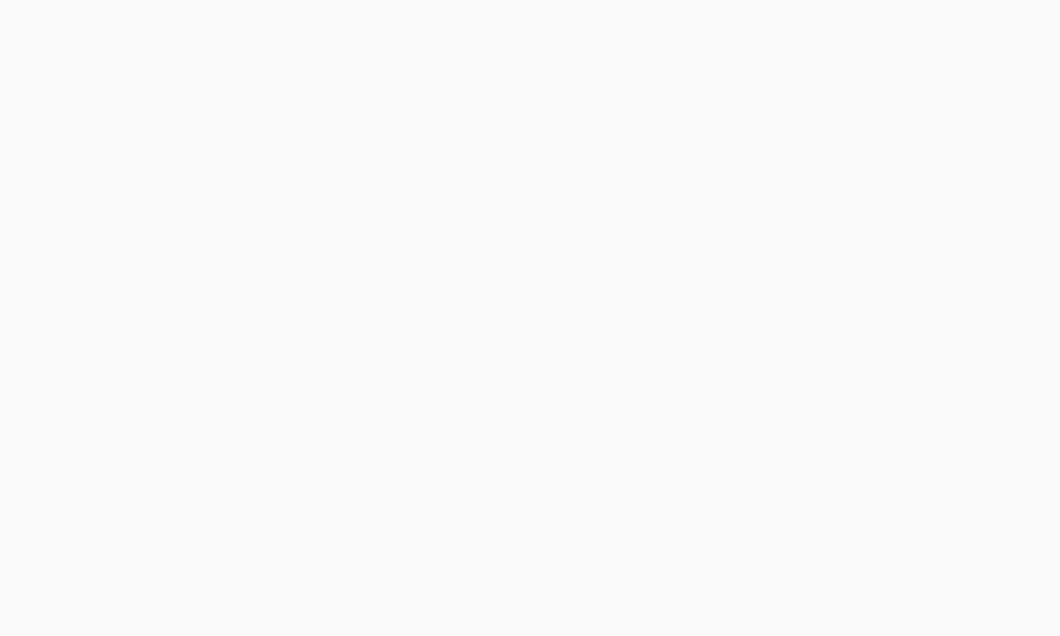
scroll to position [4824, 0]
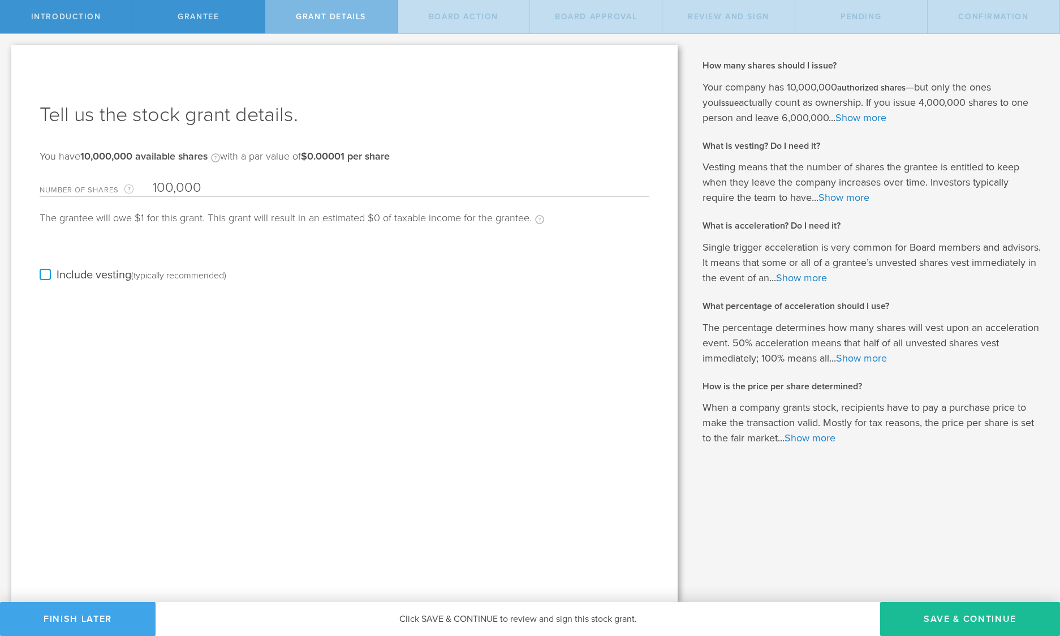
click at [113, 612] on button "Finish Later" at bounding box center [78, 619] width 156 height 34
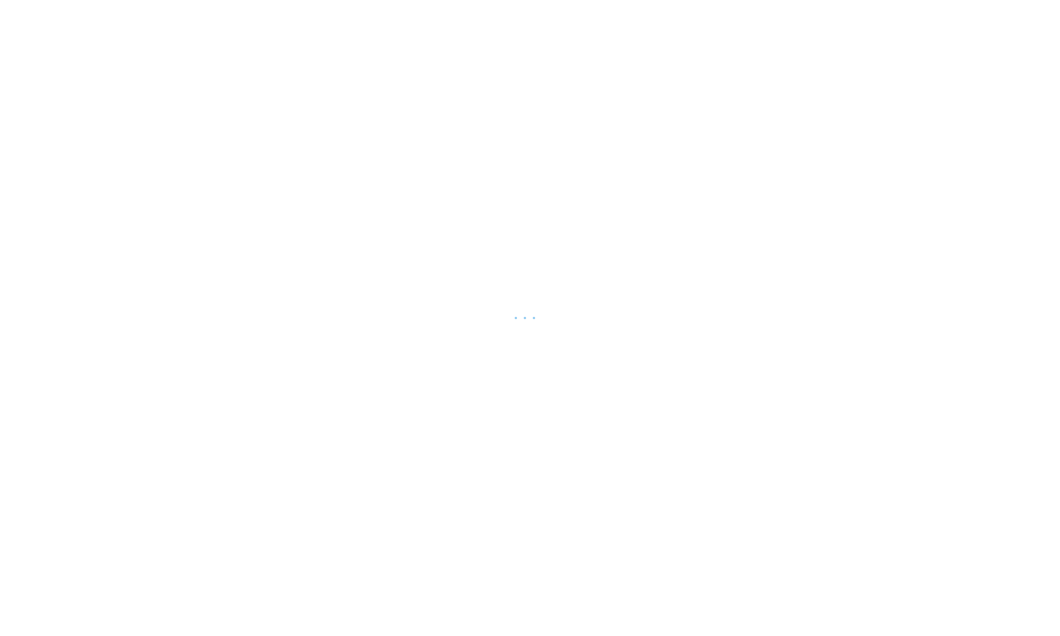
scroll to position [4824, 0]
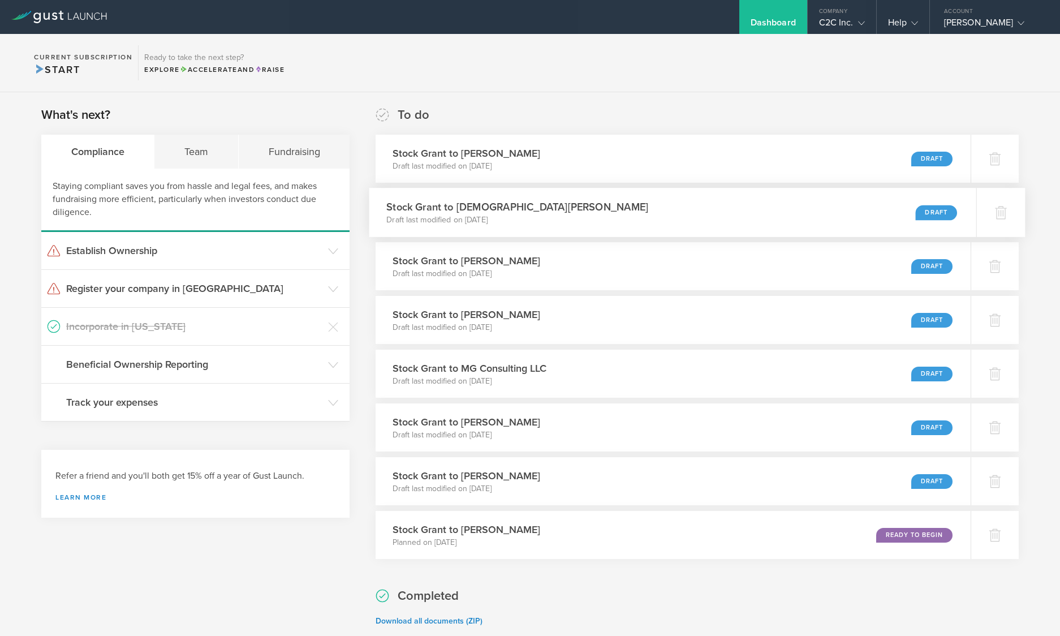
click at [511, 204] on h3 "Stock Grant to Christian Gilbert" at bounding box center [518, 206] width 262 height 15
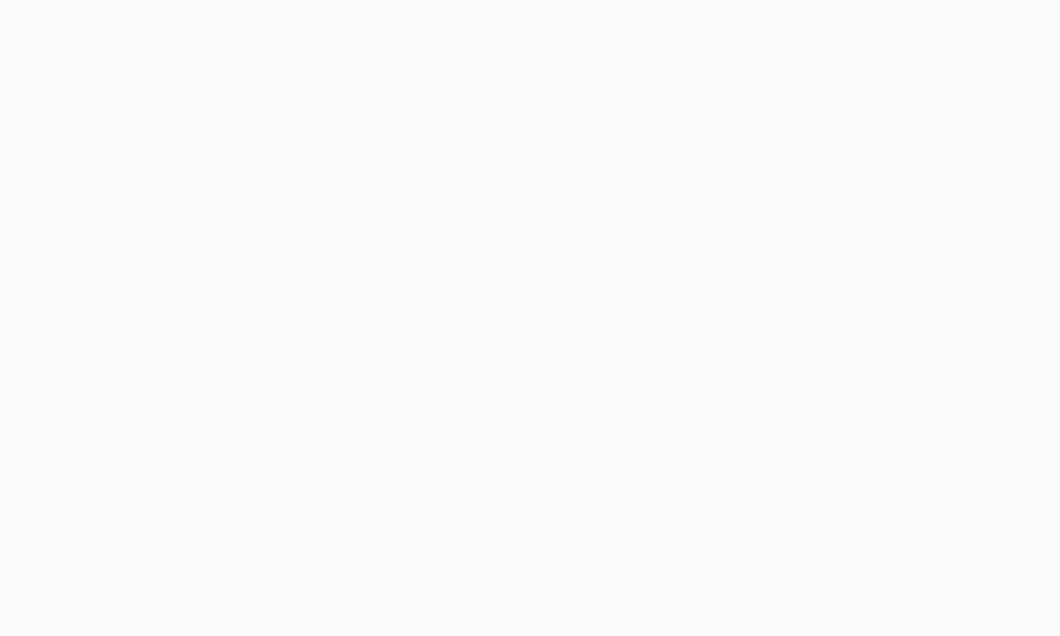
scroll to position [4824, 0]
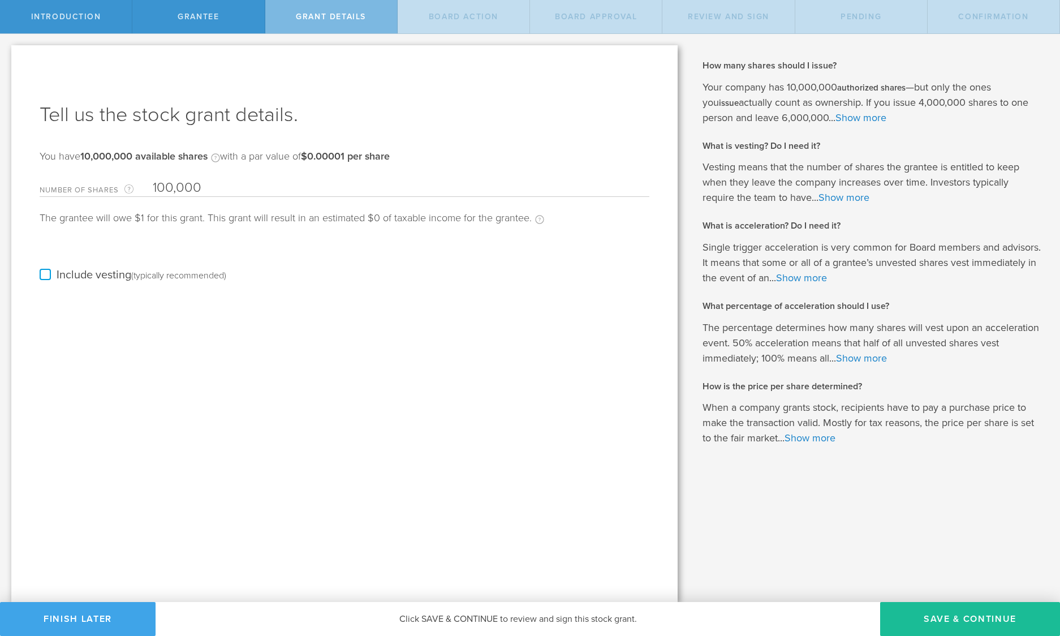
click at [87, 615] on button "Finish Later" at bounding box center [78, 619] width 156 height 34
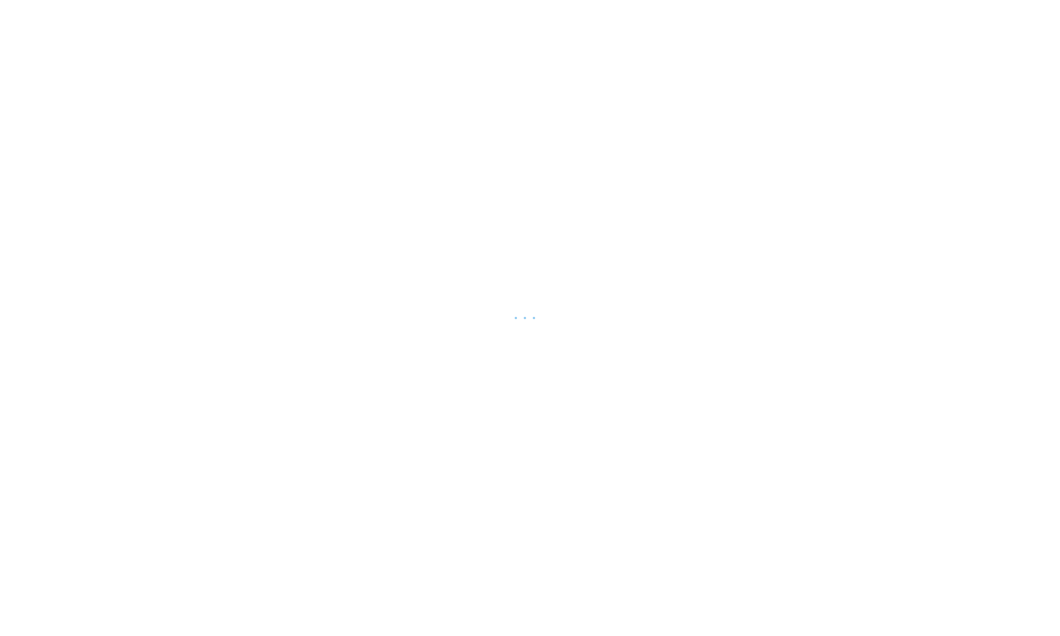
scroll to position [4824, 0]
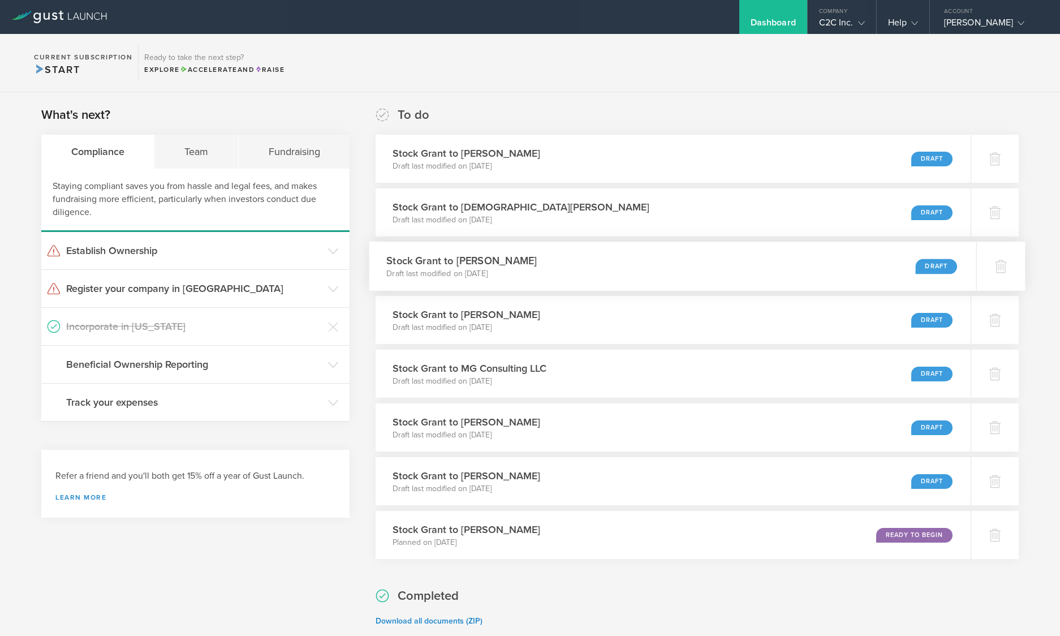
click at [468, 261] on h3 "Stock Grant to [PERSON_NAME]" at bounding box center [462, 260] width 150 height 15
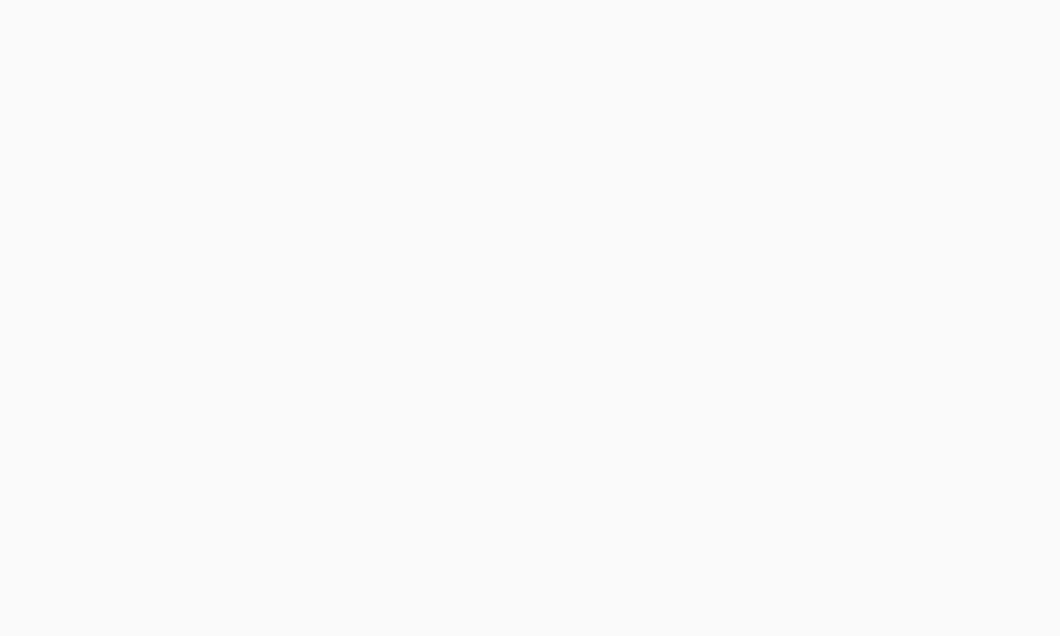
scroll to position [4824, 0]
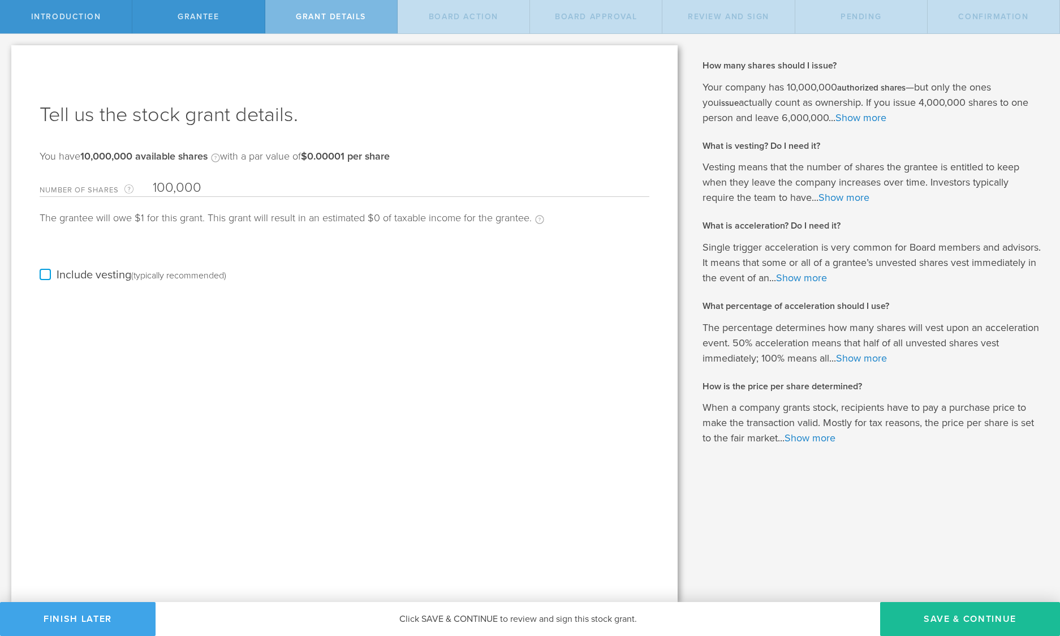
click at [112, 618] on button "Finish Later" at bounding box center [78, 619] width 156 height 34
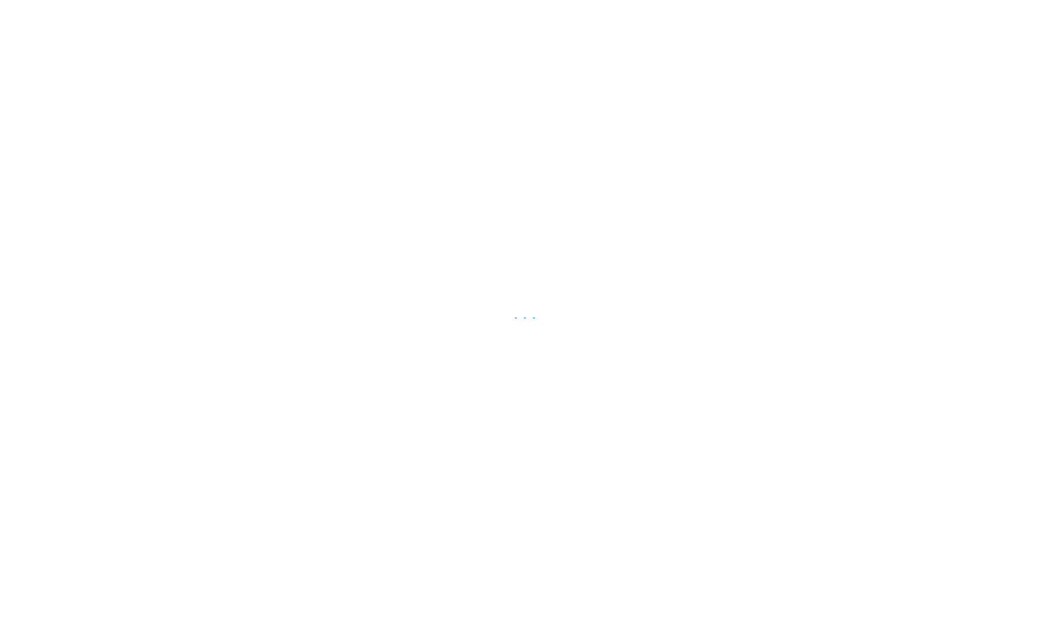
scroll to position [4824, 0]
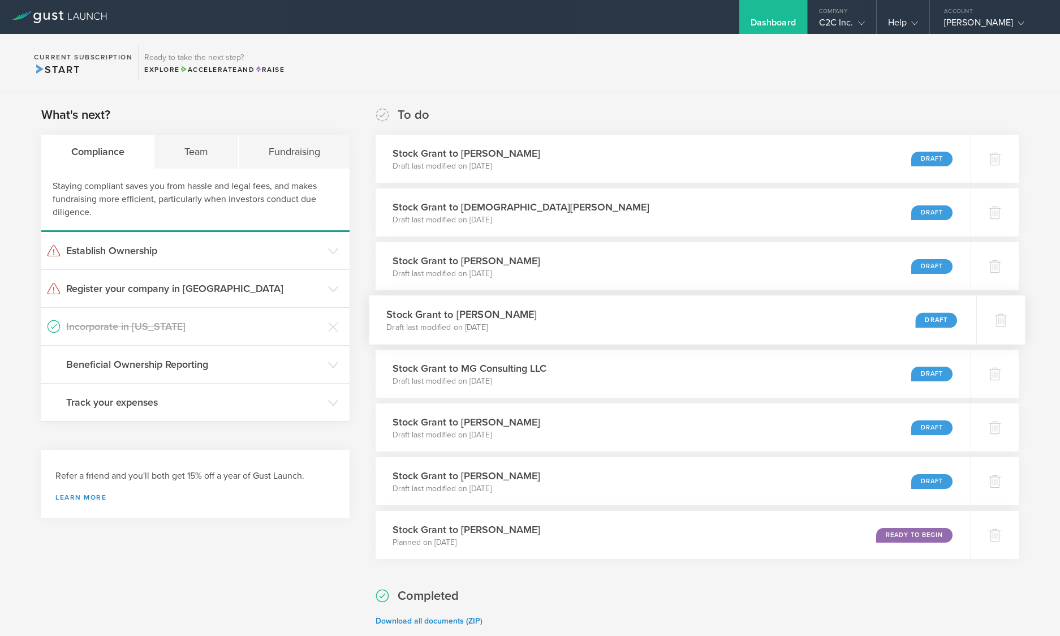
click at [494, 314] on h3 "Stock Grant to [PERSON_NAME]" at bounding box center [462, 314] width 150 height 15
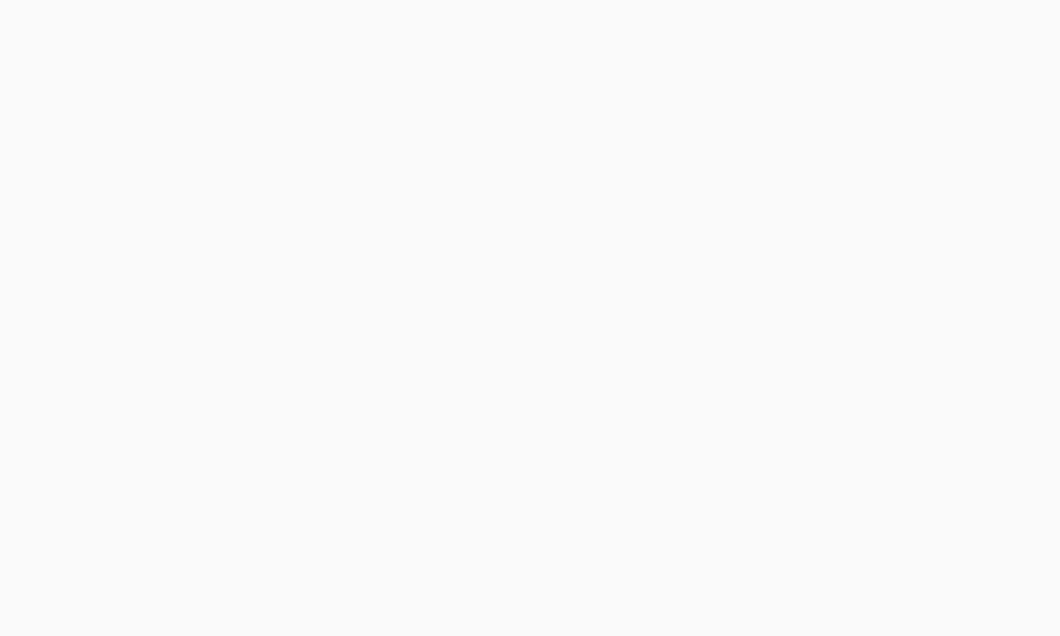
scroll to position [4824, 0]
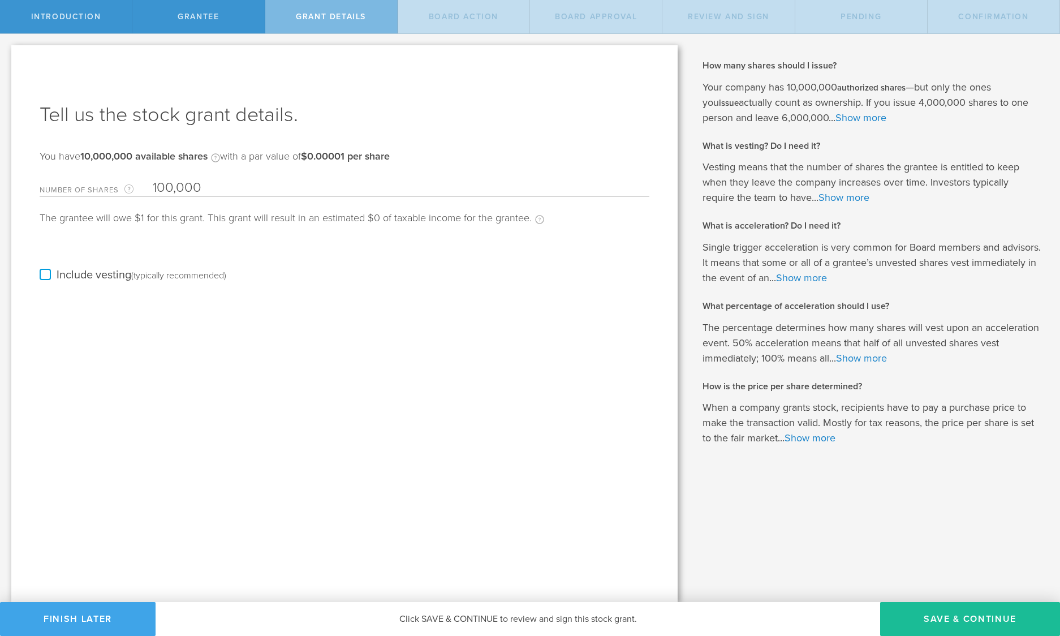
click at [121, 616] on button "Finish Later" at bounding box center [78, 619] width 156 height 34
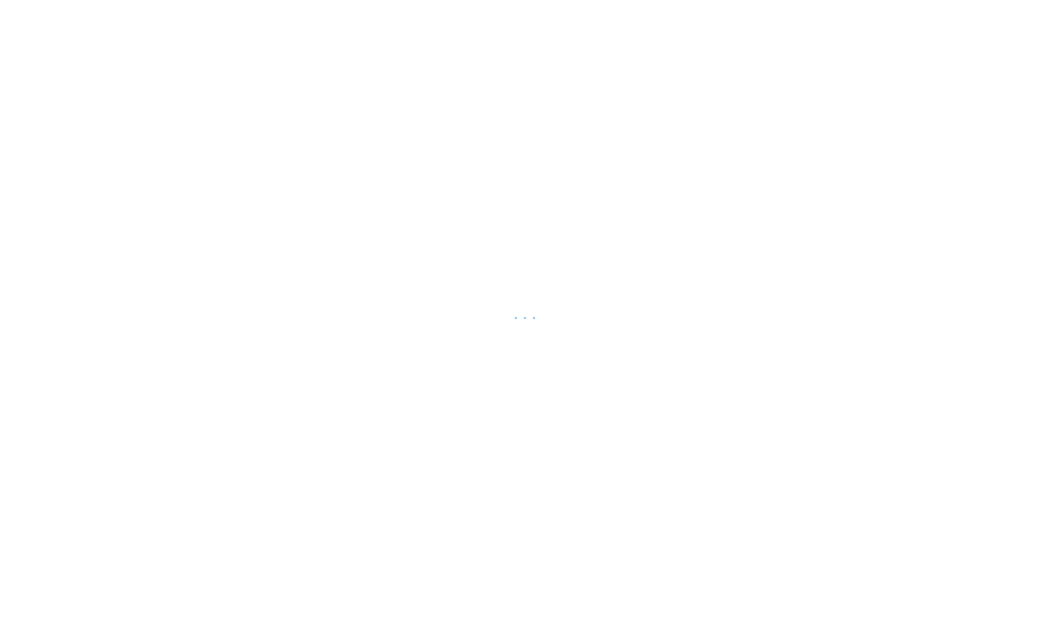
scroll to position [4824, 0]
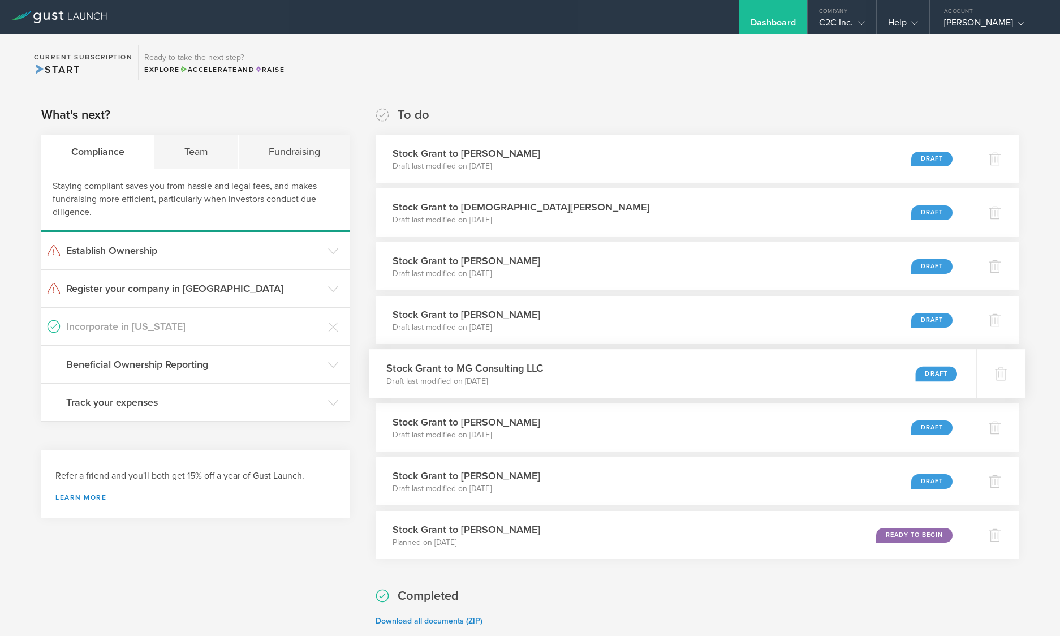
click at [579, 371] on div "Stock Grant to MG Consulting LLC Draft last modified on [DATE] Draft" at bounding box center [672, 373] width 607 height 49
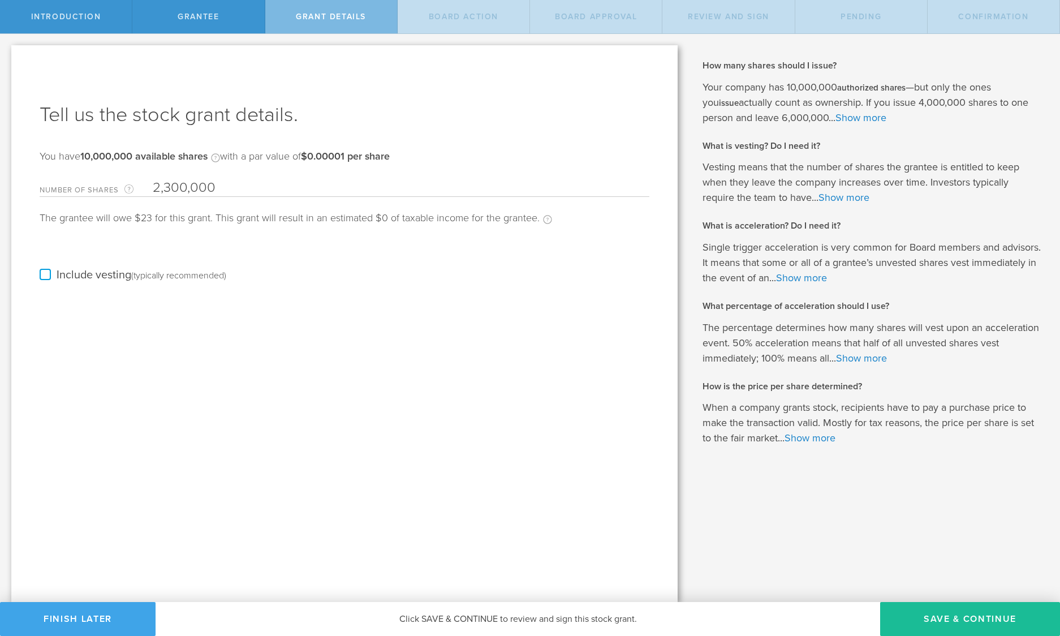
click at [106, 615] on button "Finish Later" at bounding box center [78, 619] width 156 height 34
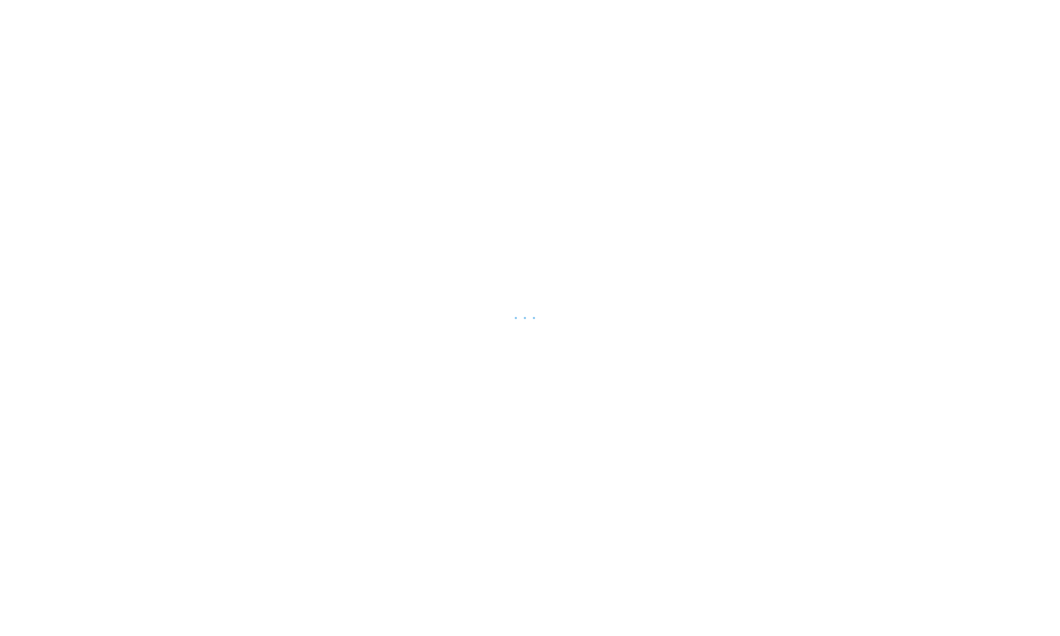
scroll to position [4824, 0]
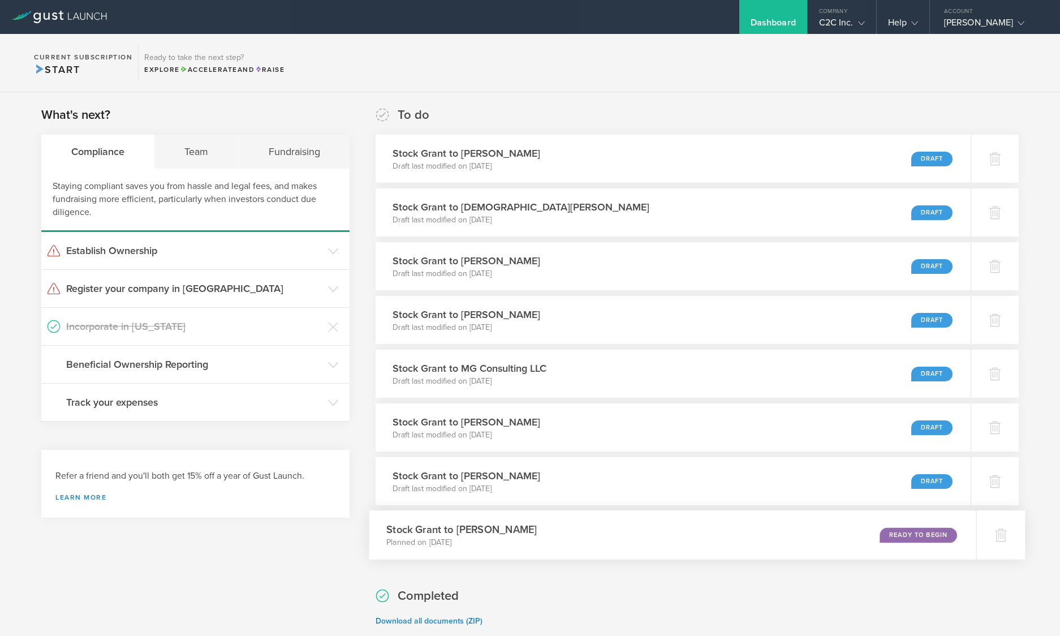
click at [908, 534] on div "Ready to Begin" at bounding box center [917, 534] width 77 height 15
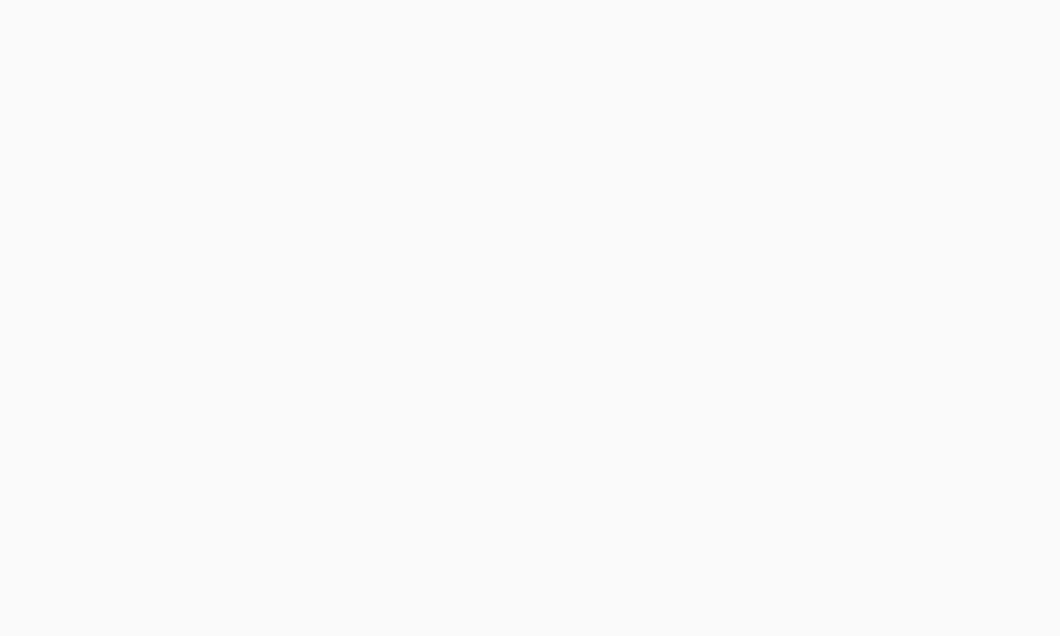
scroll to position [4824, 0]
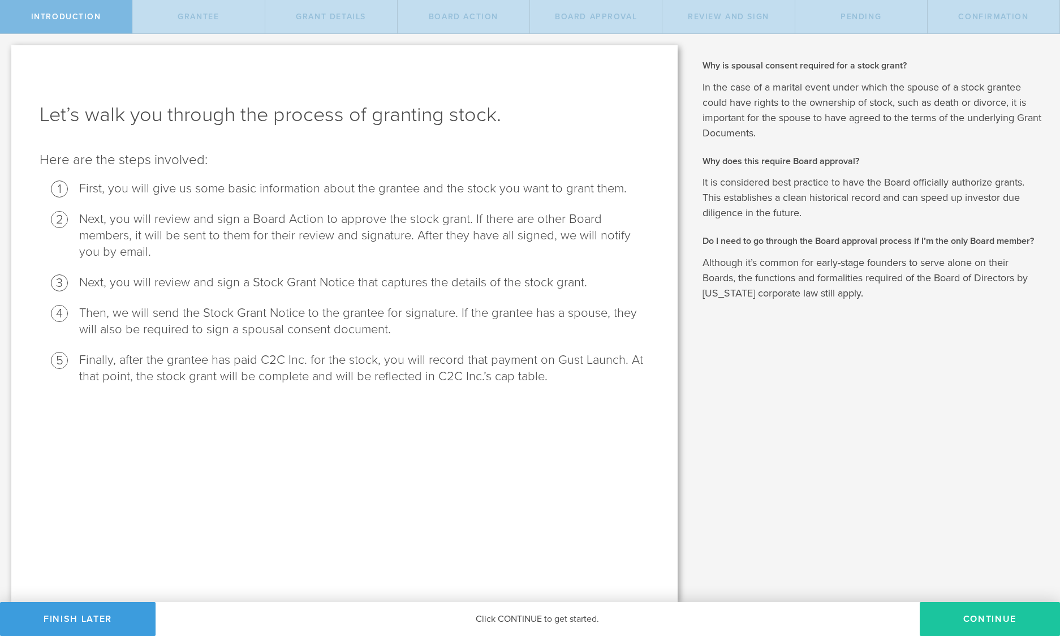
click at [993, 615] on button "Continue" at bounding box center [990, 619] width 140 height 34
radio input "true"
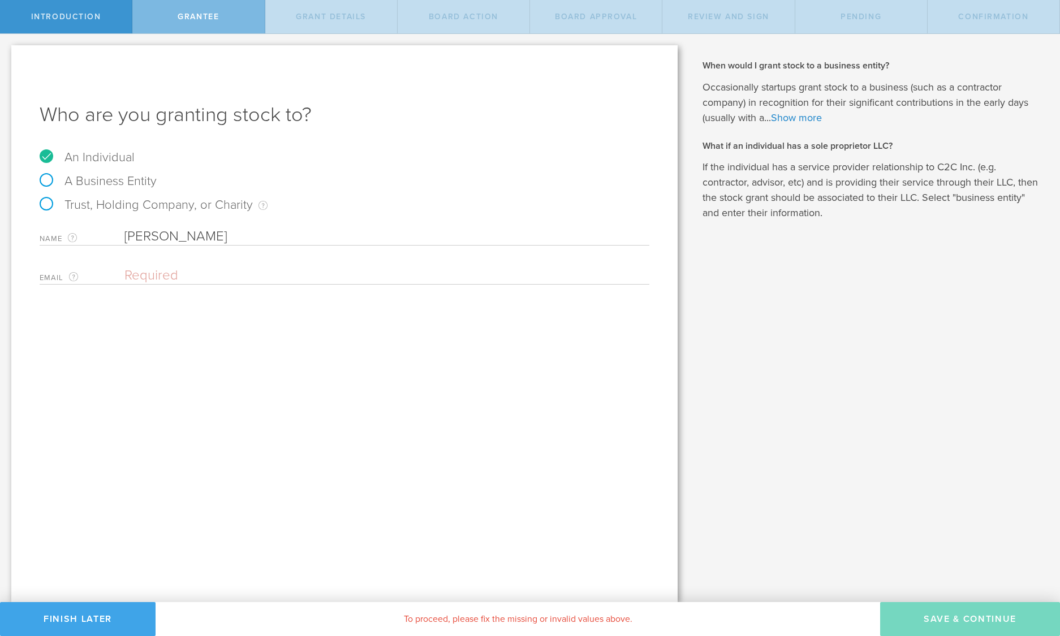
click at [113, 617] on button "Finish Later" at bounding box center [78, 619] width 156 height 34
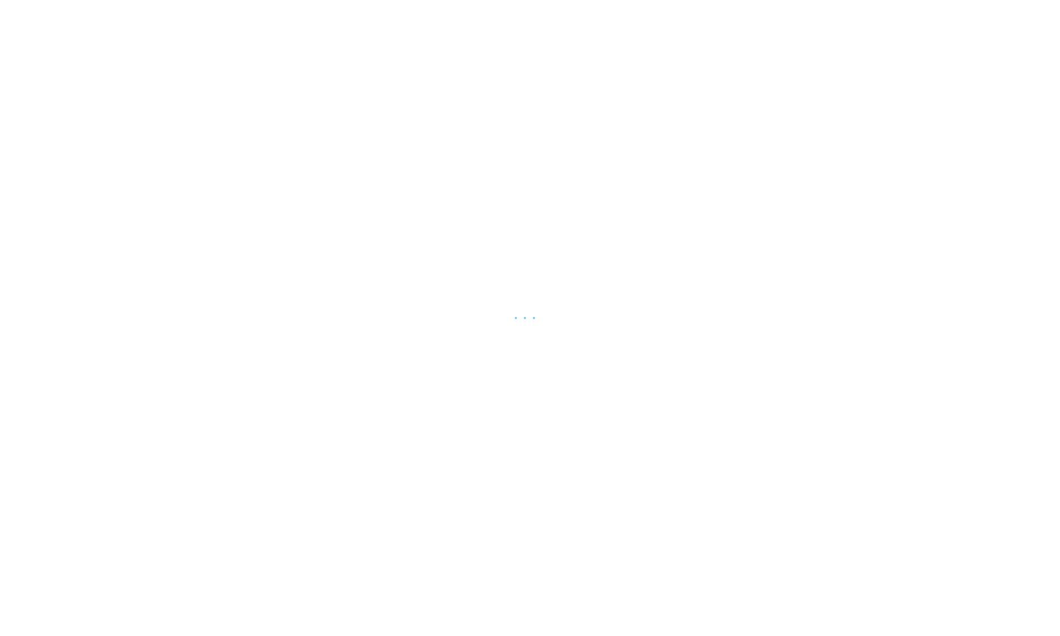
scroll to position [4824, 0]
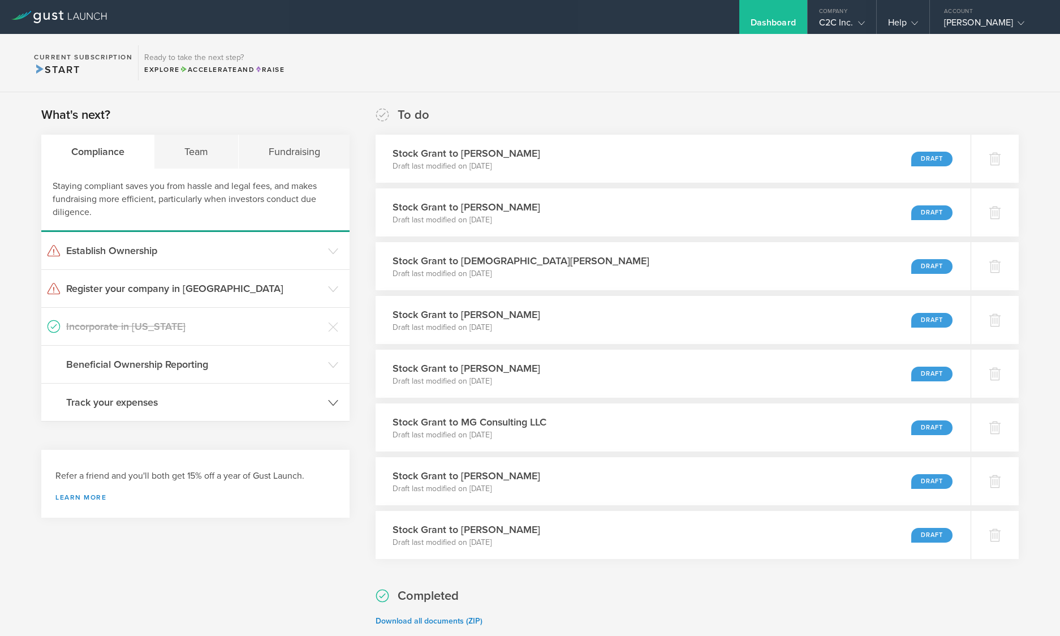
click at [140, 400] on h3 "Track your expenses" at bounding box center [194, 402] width 256 height 15
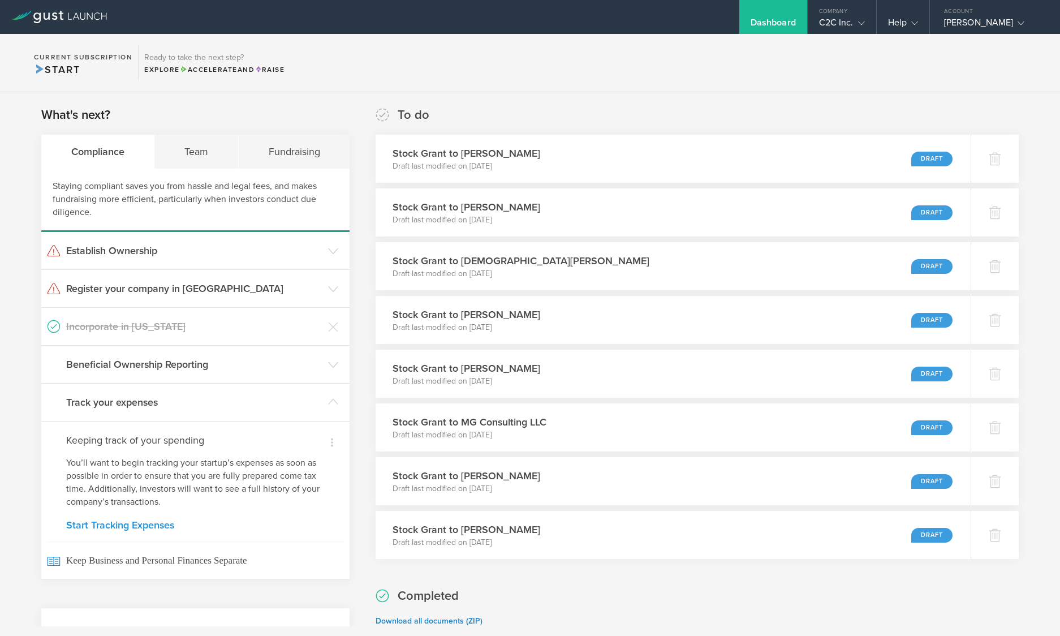
click at [148, 523] on link "Start Tracking Expenses" at bounding box center [195, 525] width 258 height 10
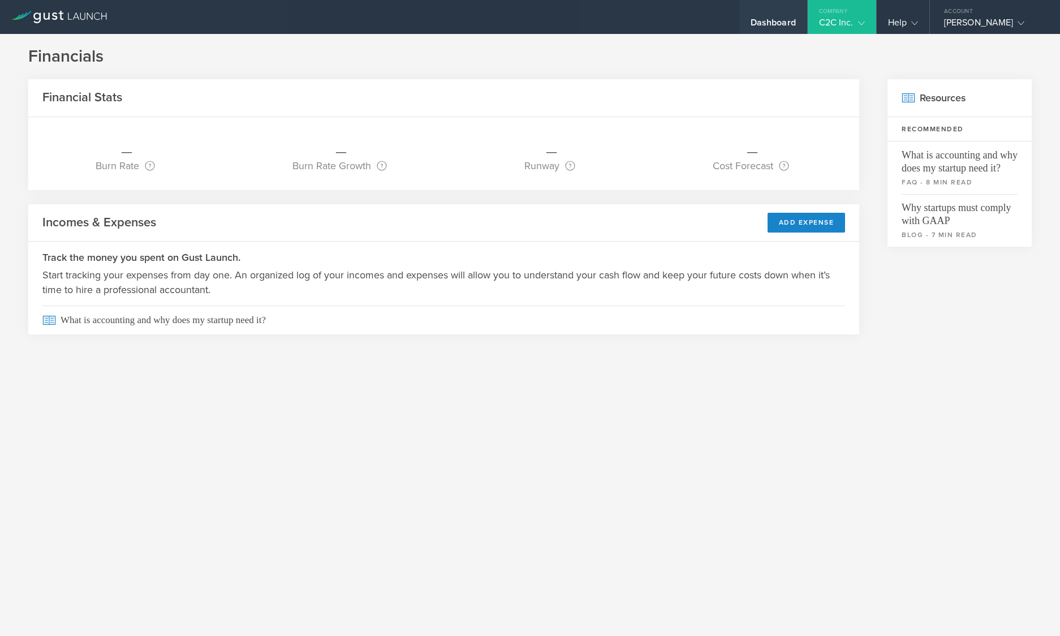
click at [750, 18] on div "Dashboard" at bounding box center [772, 25] width 45 height 17
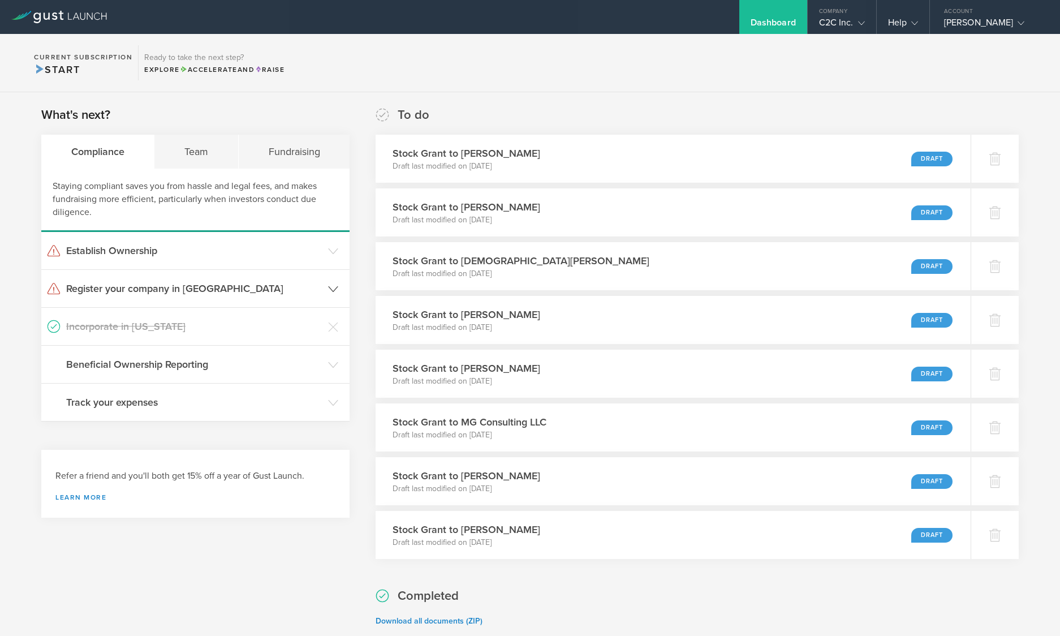
click at [163, 286] on h3 "Register your company in [GEOGRAPHIC_DATA]" at bounding box center [194, 288] width 256 height 15
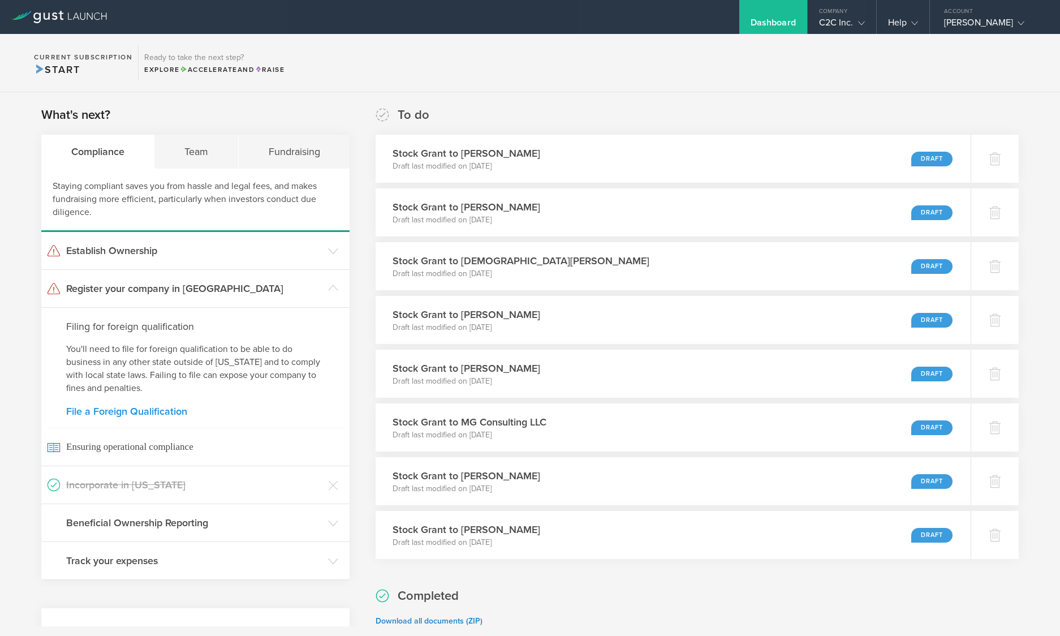
click at [161, 408] on link "File a Foreign Qualification" at bounding box center [195, 411] width 258 height 10
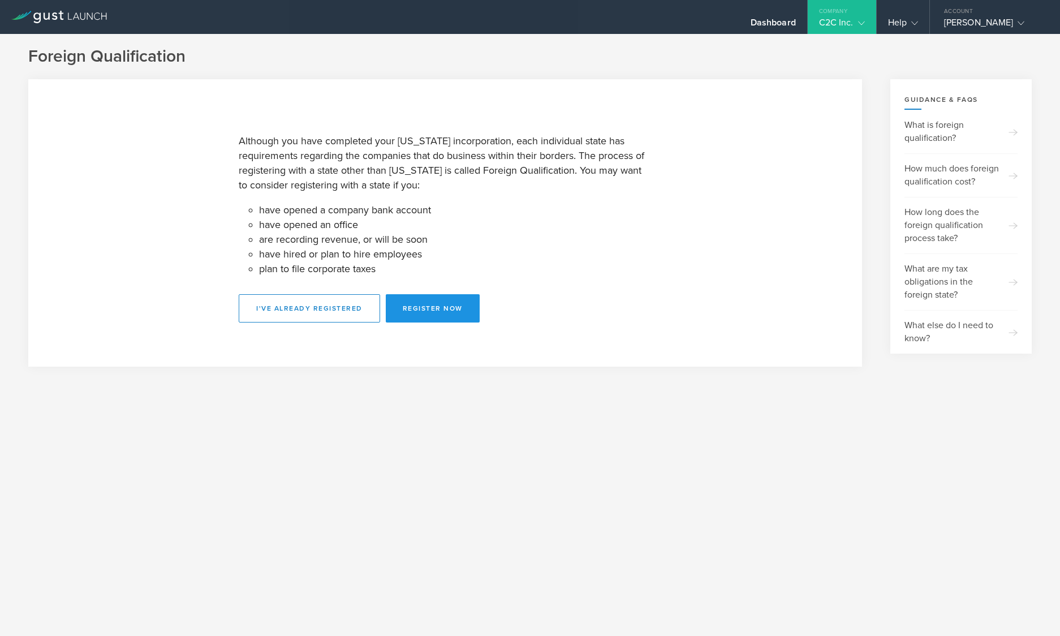
click at [445, 304] on button "Register Now" at bounding box center [433, 308] width 94 height 28
select select "WY"
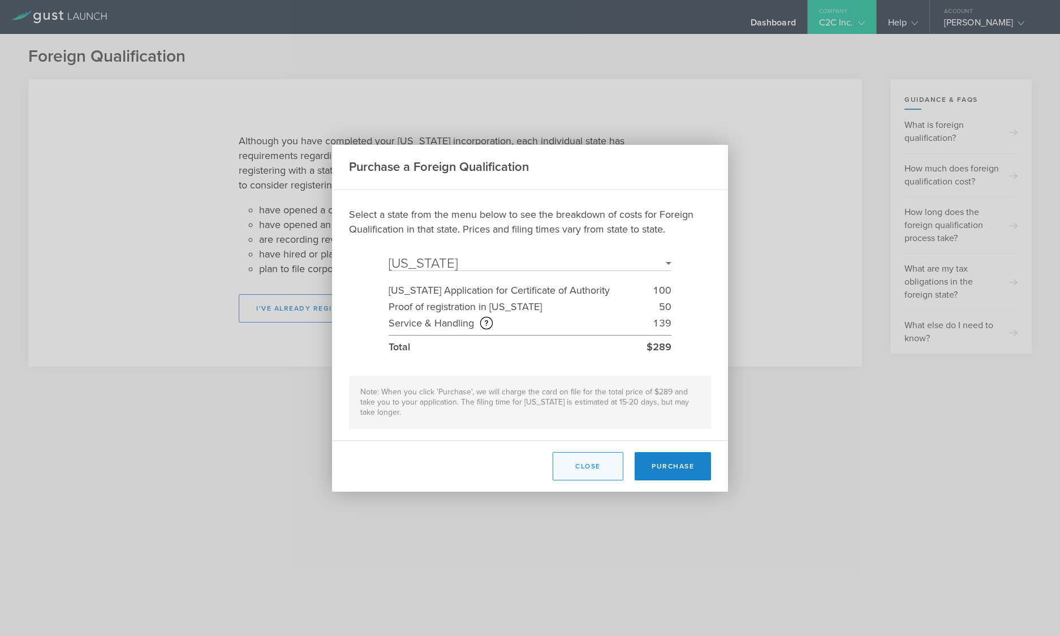
click at [595, 461] on button "Close" at bounding box center [588, 466] width 71 height 28
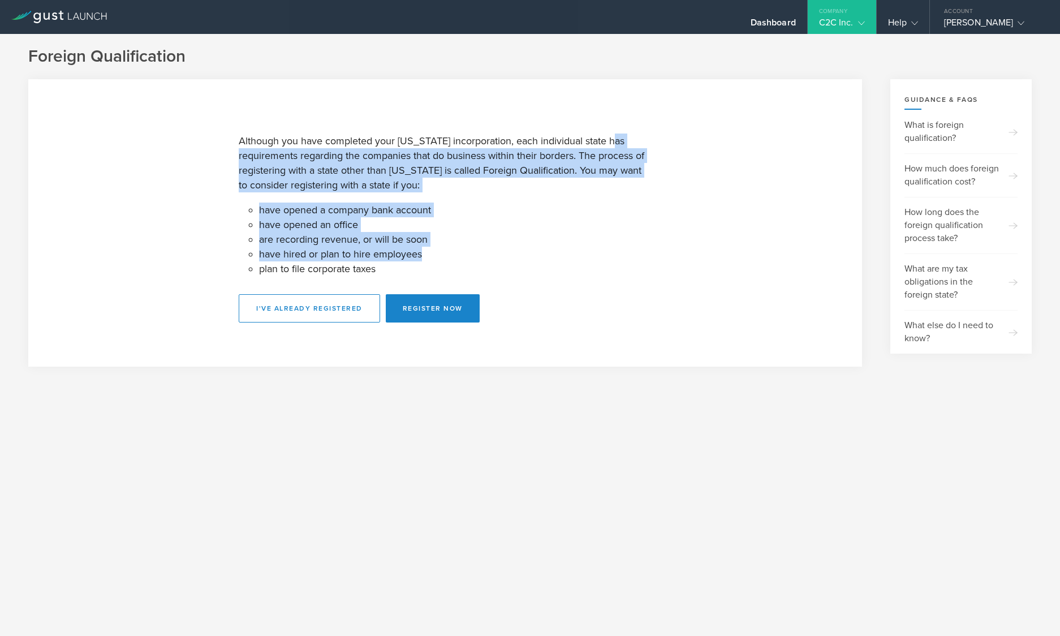
drag, startPoint x: 656, startPoint y: 153, endPoint x: 656, endPoint y: 98, distance: 54.3
type textarea "requirements regarding the companies that do business within their borders. The…"
click at [656, 98] on section "Although you have completed your Delaware incorporation, each individual state …" at bounding box center [445, 222] width 834 height 287
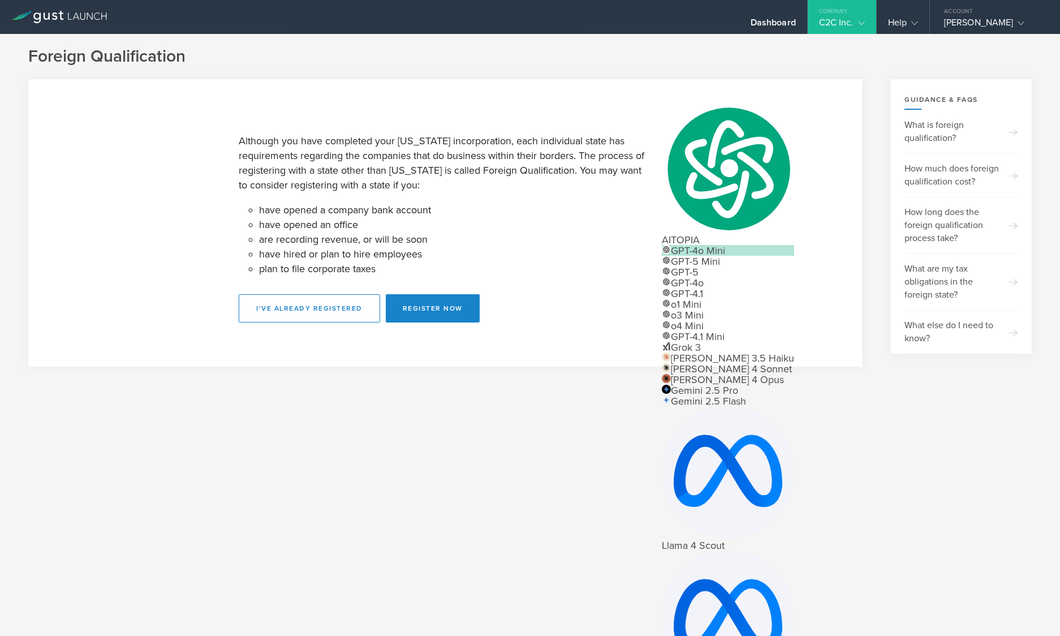
click at [22, 471] on div "Foreign Qualification Although you have completed your Delaware incorporation, …" at bounding box center [530, 335] width 1060 height 602
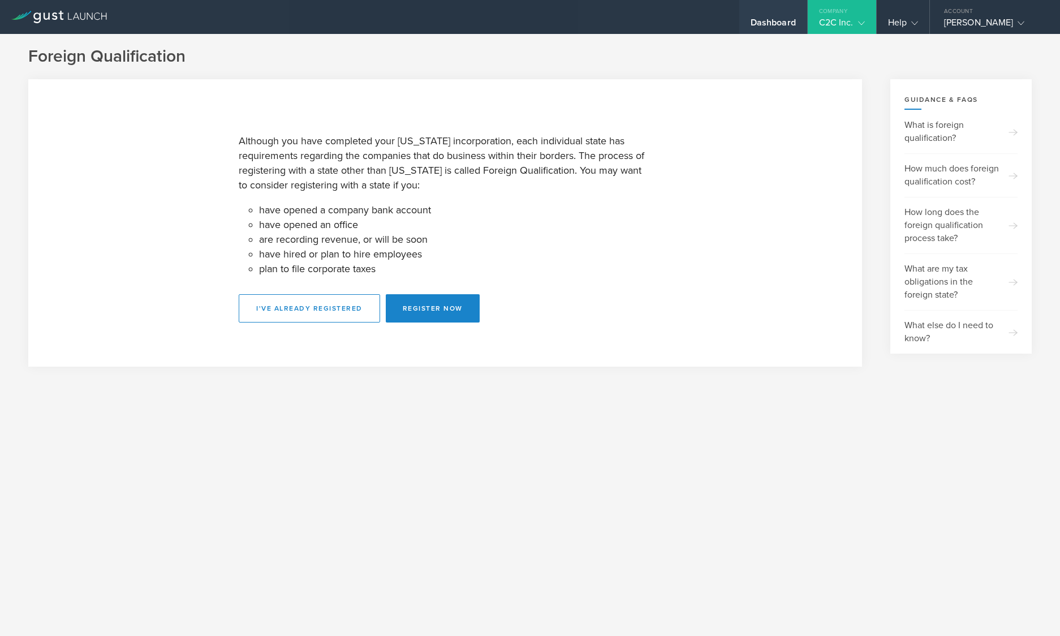
click at [750, 15] on div "Dashboard" at bounding box center [773, 17] width 68 height 34
click at [434, 305] on button "Register Now" at bounding box center [433, 308] width 94 height 28
select select "WY"
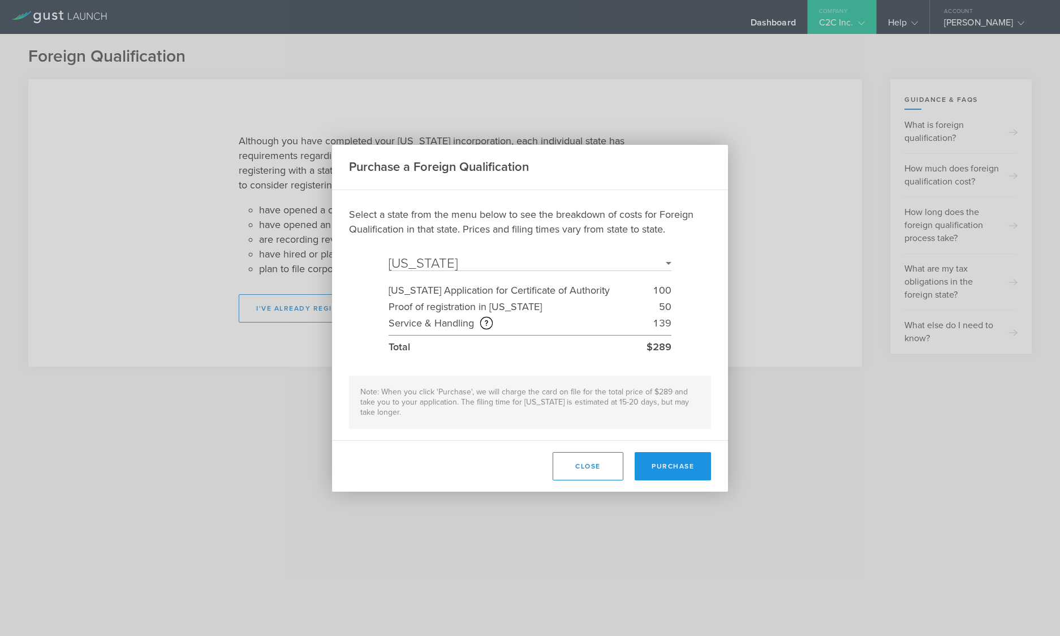
click at [677, 464] on button "Purchase" at bounding box center [673, 466] width 76 height 28
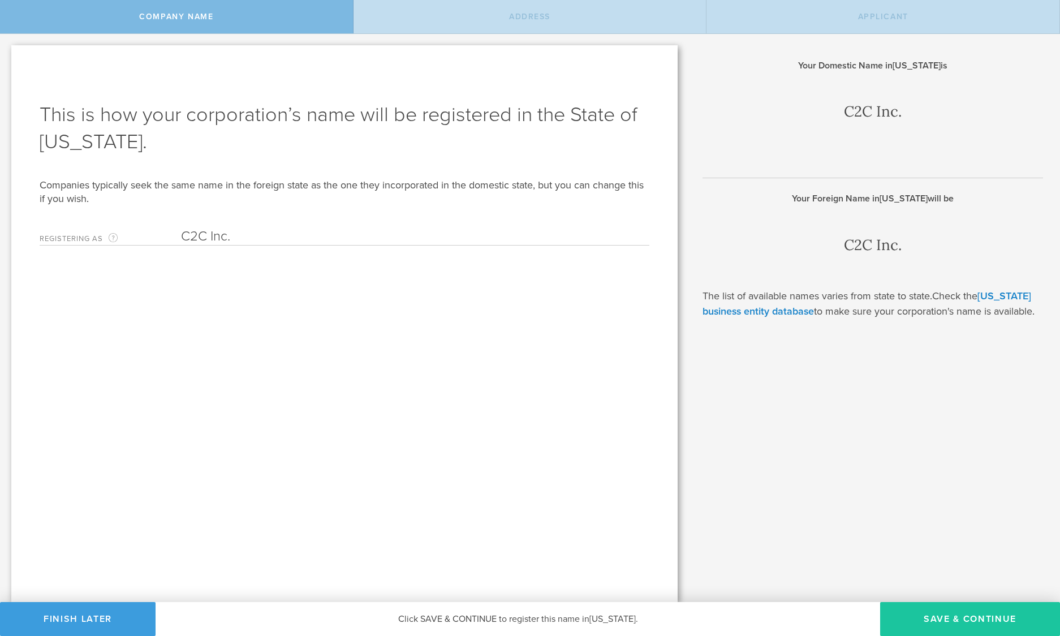
click at [933, 615] on button "Save & Continue" at bounding box center [970, 619] width 180 height 34
type input "2232 Dell Range Blvd"
type input "Suite 245 - 3666"
type input "Cheyenne"
type input "Wyoming"
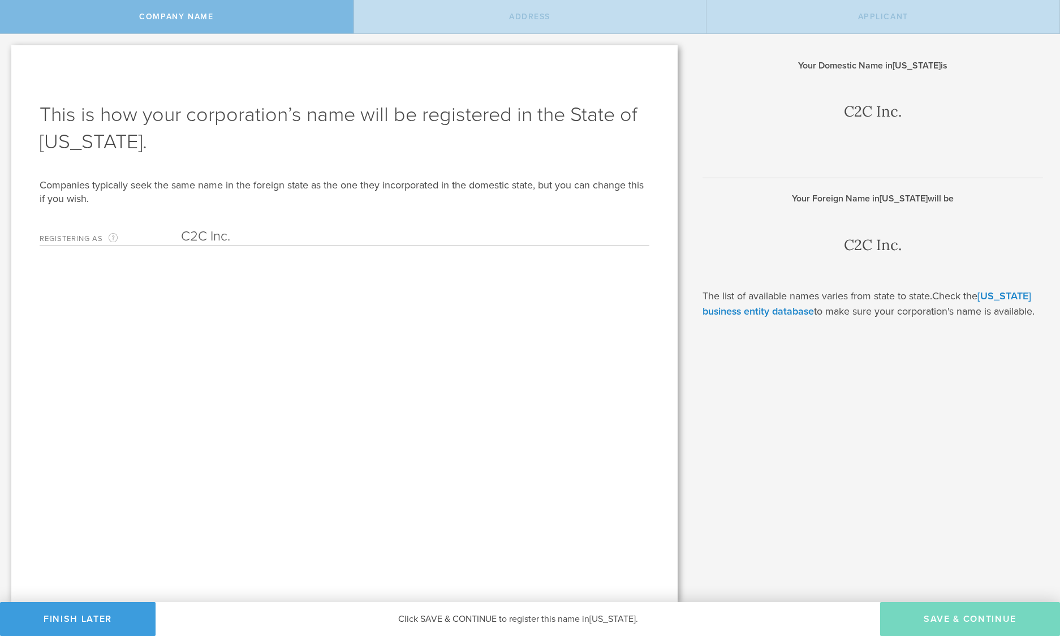
type input "82009"
type input "LARAMIE"
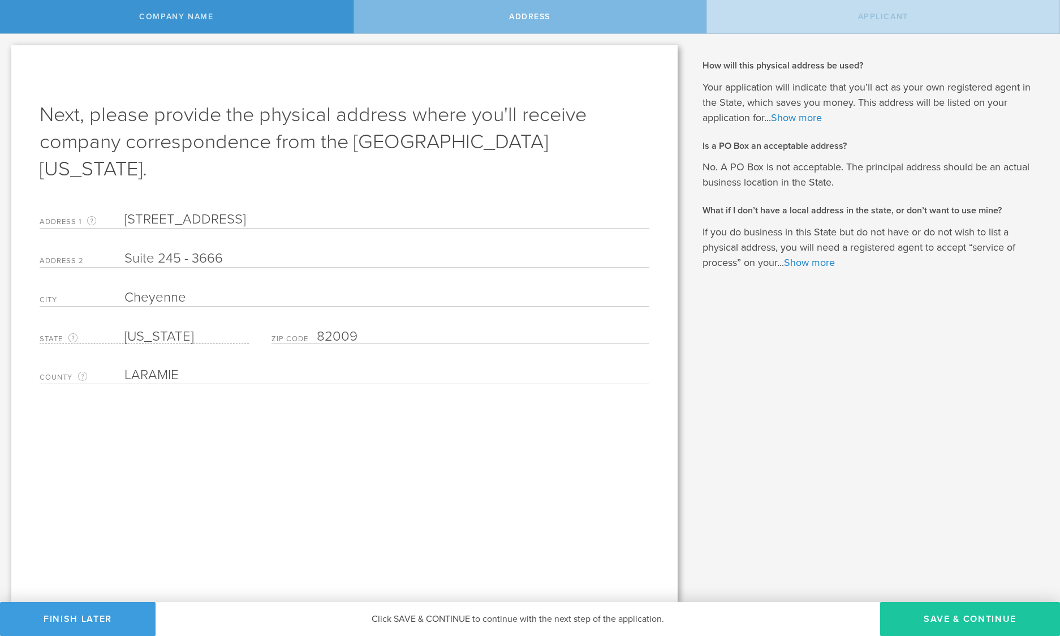
click at [950, 616] on button "Save & Continue" at bounding box center [970, 619] width 180 height 34
type input "[PERSON_NAME]"
type input "CEO"
type input "(703) 919-3657"
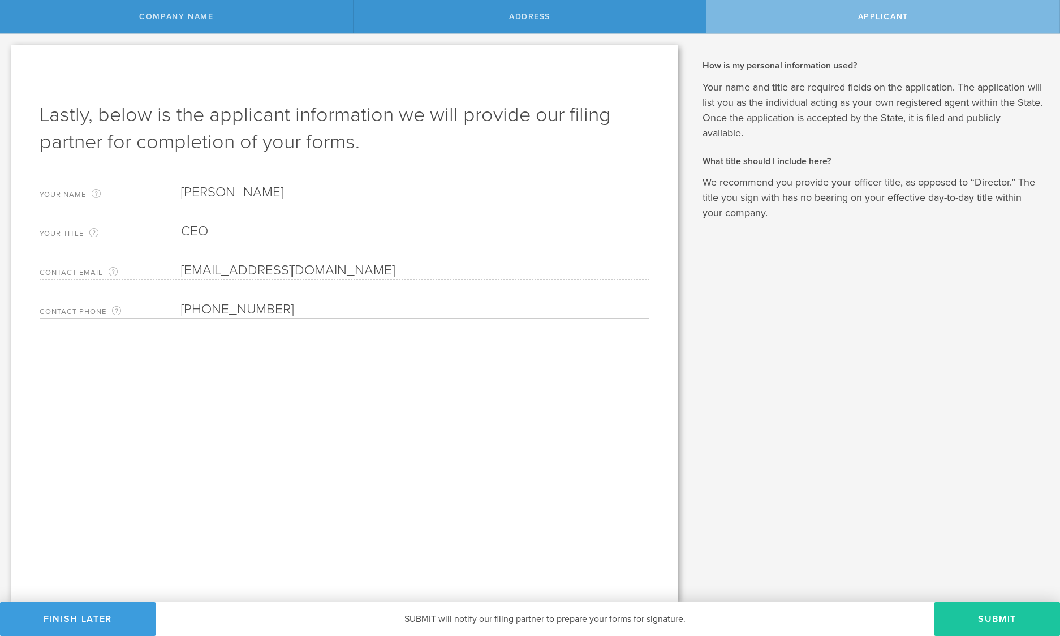
click at [987, 618] on button "Submit" at bounding box center [997, 619] width 126 height 34
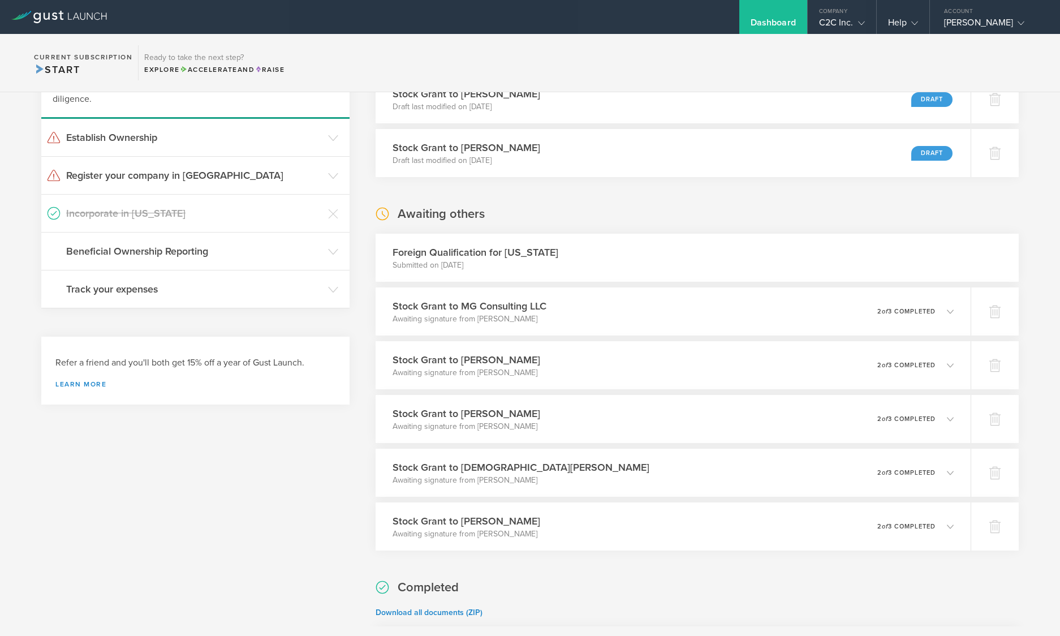
scroll to position [57, 0]
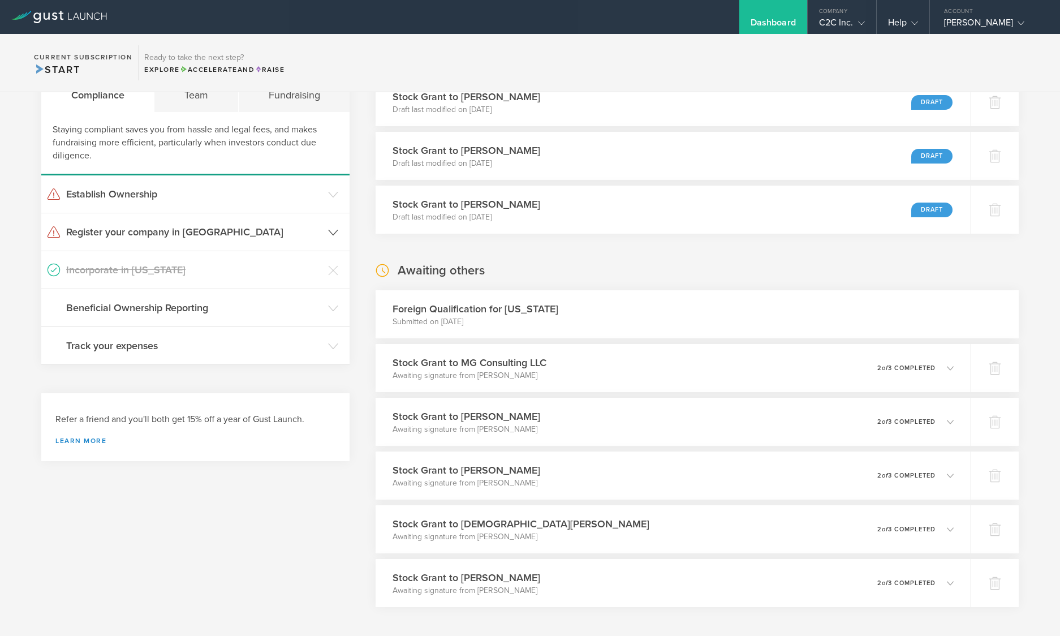
click at [260, 226] on h3 "Register your company in [GEOGRAPHIC_DATA]" at bounding box center [194, 232] width 256 height 15
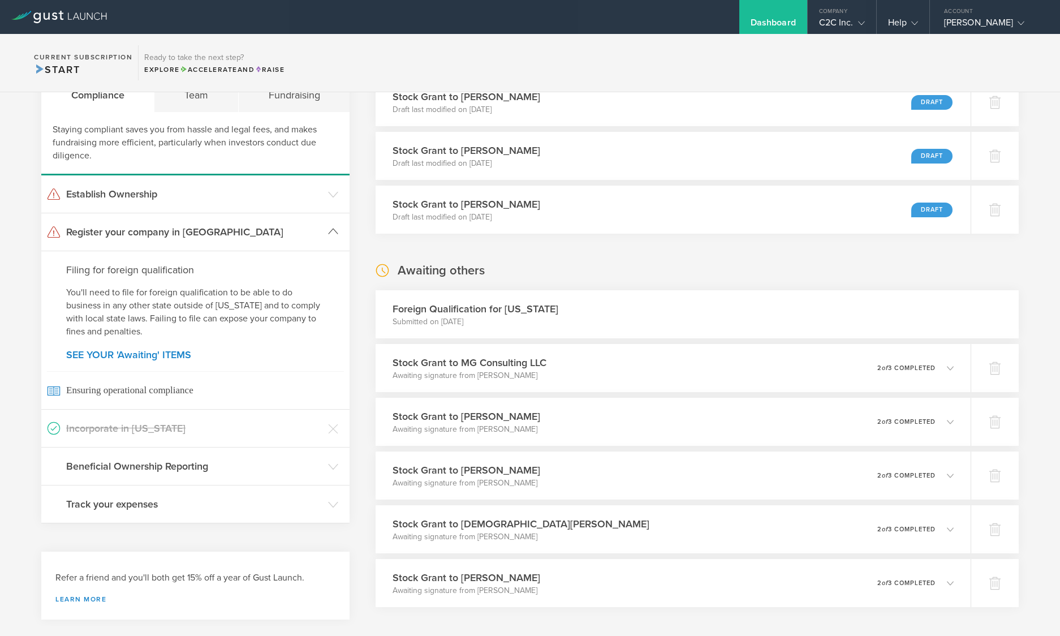
click at [331, 227] on icon at bounding box center [333, 231] width 10 height 10
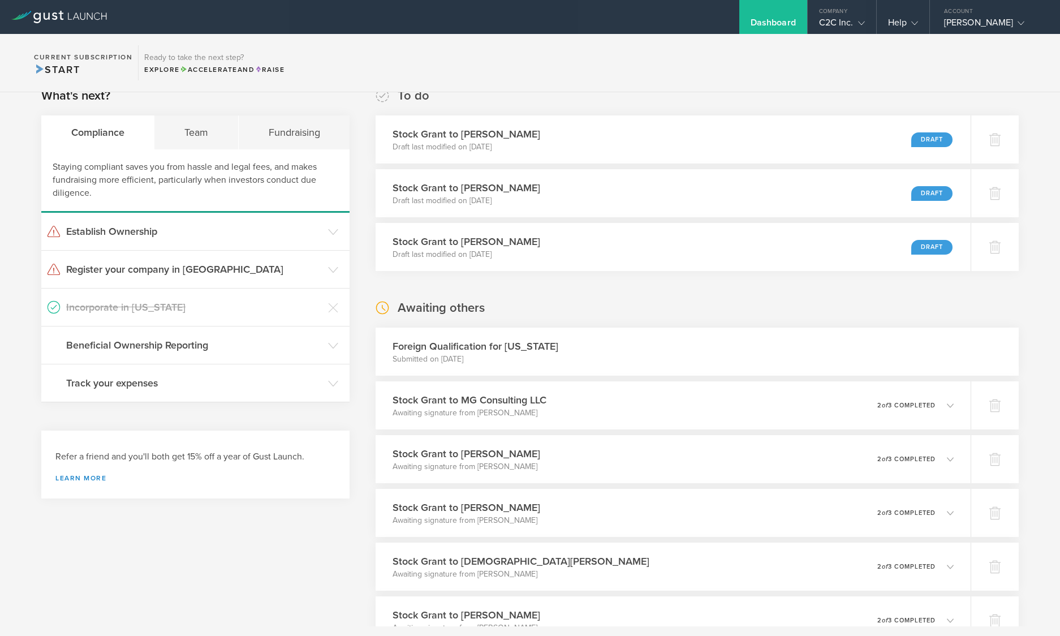
scroll to position [0, 0]
